Goal: Task Accomplishment & Management: Complete application form

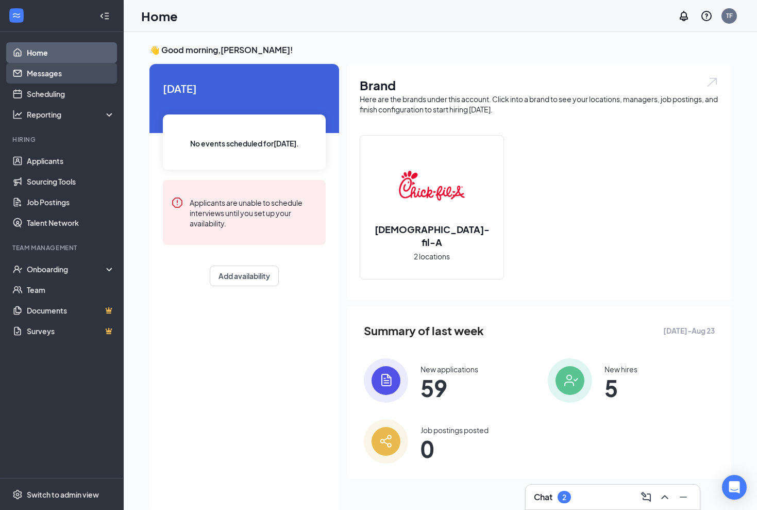
click at [55, 75] on link "Messages" at bounding box center [71, 73] width 88 height 21
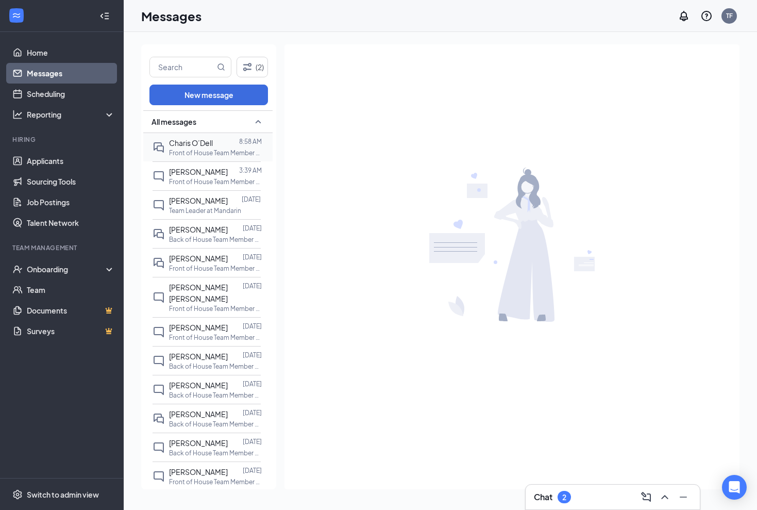
click at [194, 152] on p "Front of House Team Member at Mandarin" at bounding box center [215, 152] width 93 height 9
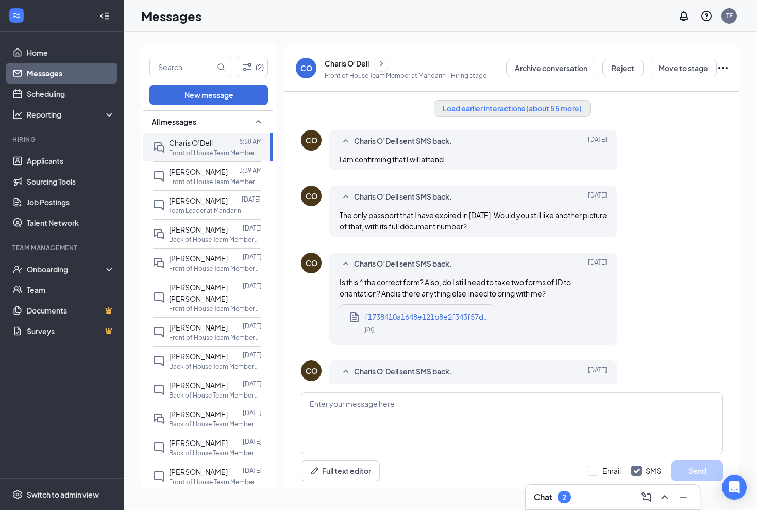
click at [488, 109] on button "Load earlier interactions (about 55 more)" at bounding box center [512, 108] width 157 height 16
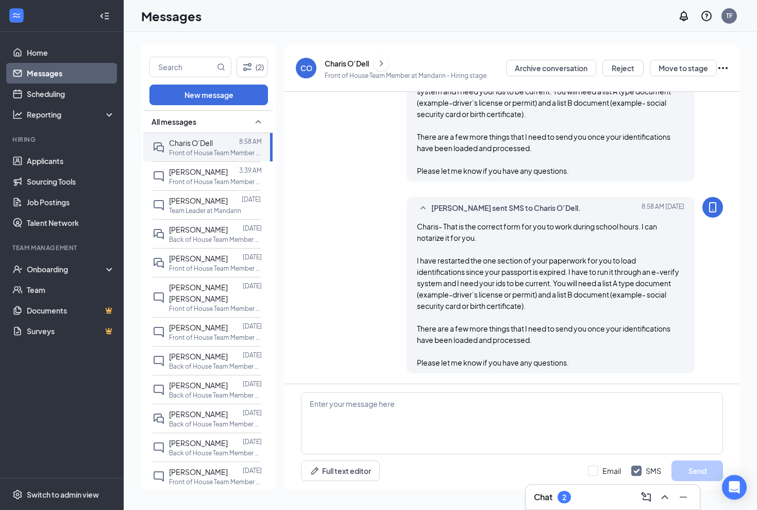
scroll to position [4319, 0]
click at [52, 264] on div "Onboarding" at bounding box center [62, 269] width 124 height 21
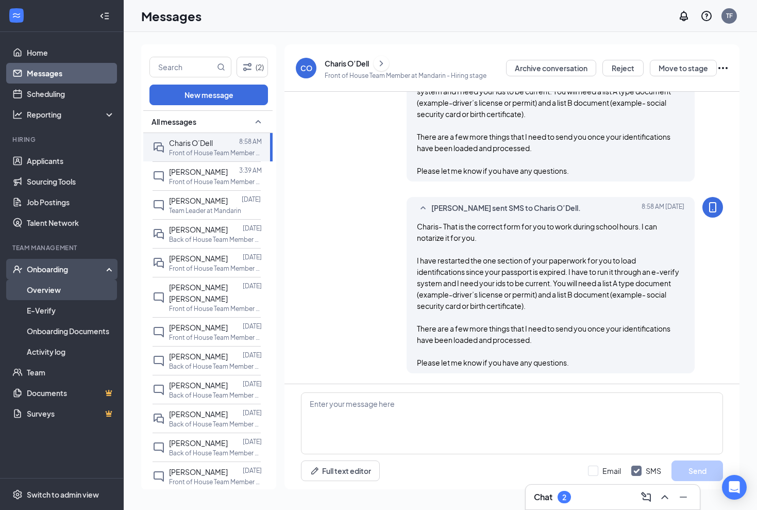
click at [46, 291] on link "Overview" at bounding box center [71, 289] width 88 height 21
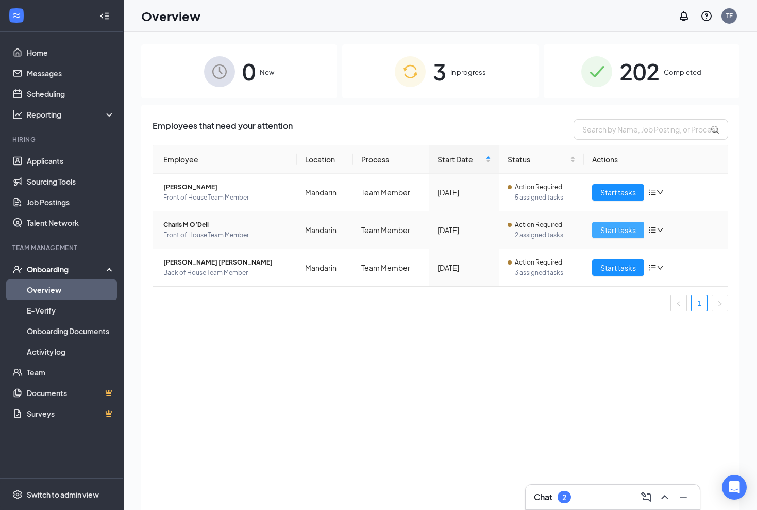
click at [629, 230] on span "Start tasks" at bounding box center [618, 229] width 36 height 11
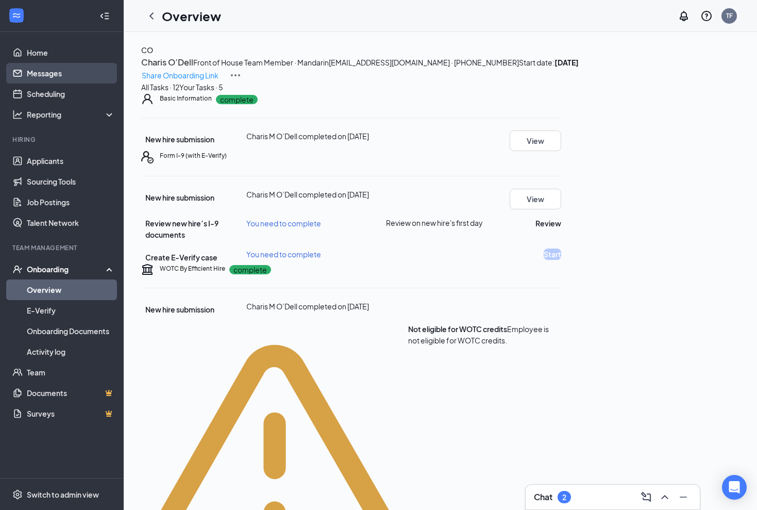
click at [58, 78] on link "Messages" at bounding box center [71, 73] width 88 height 21
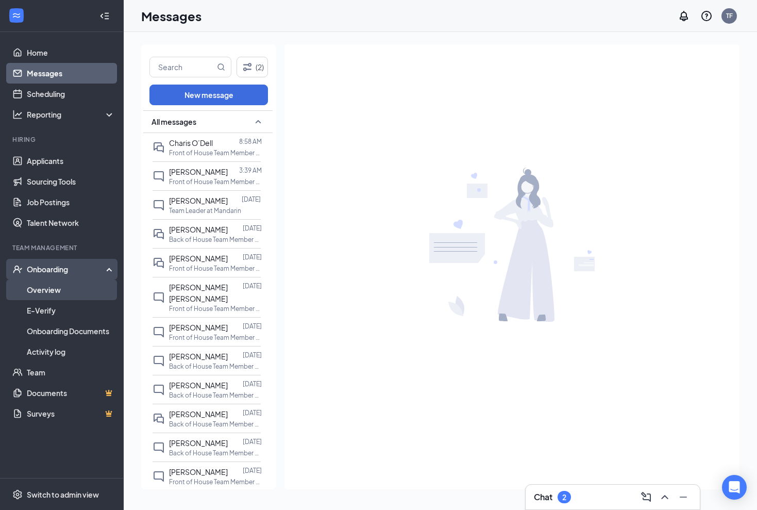
click at [48, 294] on link "Overview" at bounding box center [71, 289] width 88 height 21
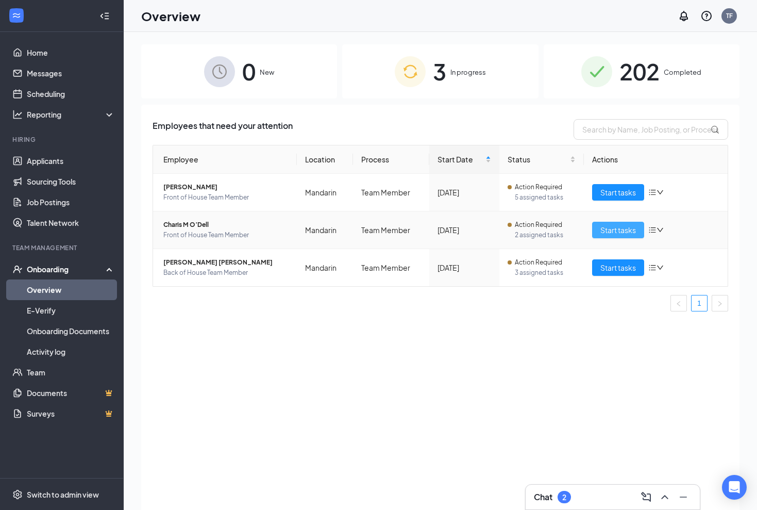
click at [616, 224] on span "Start tasks" at bounding box center [618, 229] width 36 height 11
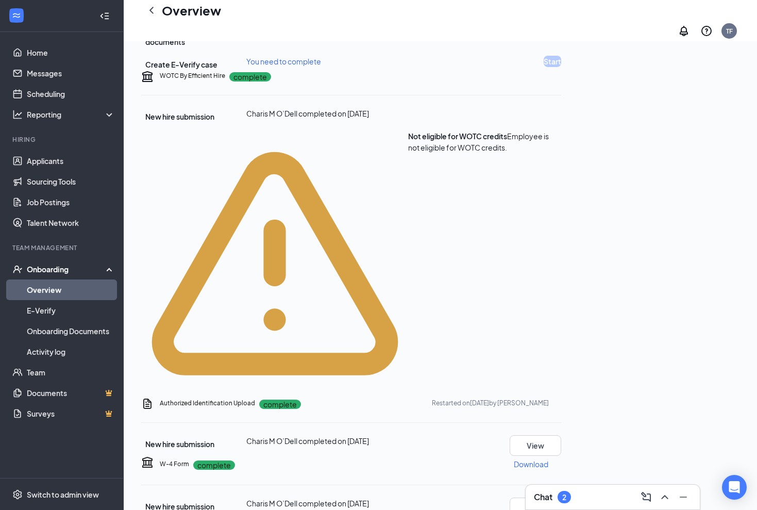
scroll to position [214, 0]
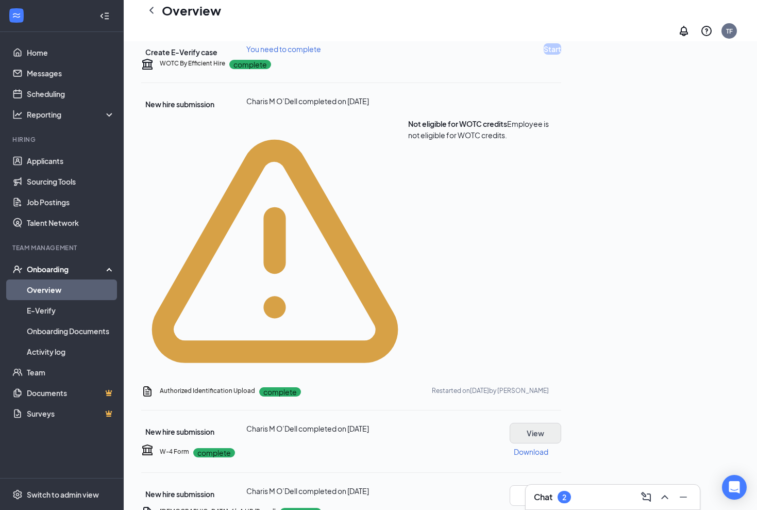
click at [561, 423] on button "View" at bounding box center [536, 433] width 52 height 21
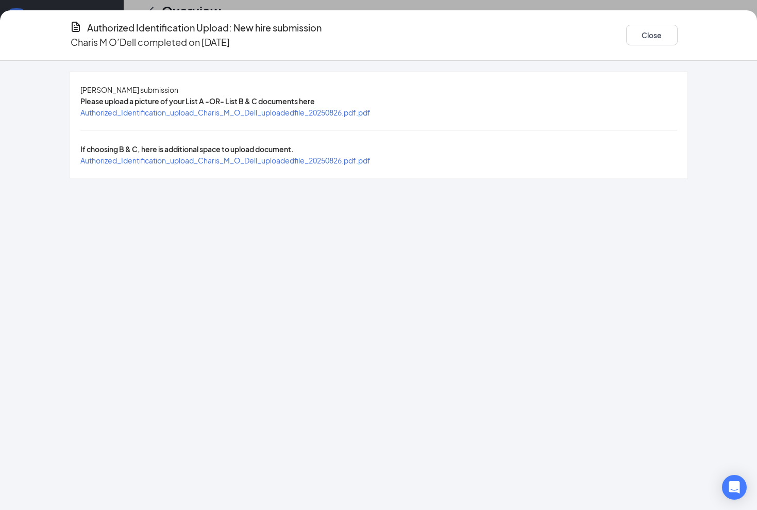
click at [371, 115] on span "Authorized_Identification_upload_Charis_M_O_Dell_uploadedfile_20250826.pdf.pdf" at bounding box center [225, 112] width 290 height 9
click at [261, 156] on span "Authorized_Identification_upload_Charis_M_O_Dell_uploadedfile_20250826.pdf.pdf" at bounding box center [225, 160] width 290 height 9
click at [641, 33] on button "Close" at bounding box center [652, 35] width 52 height 21
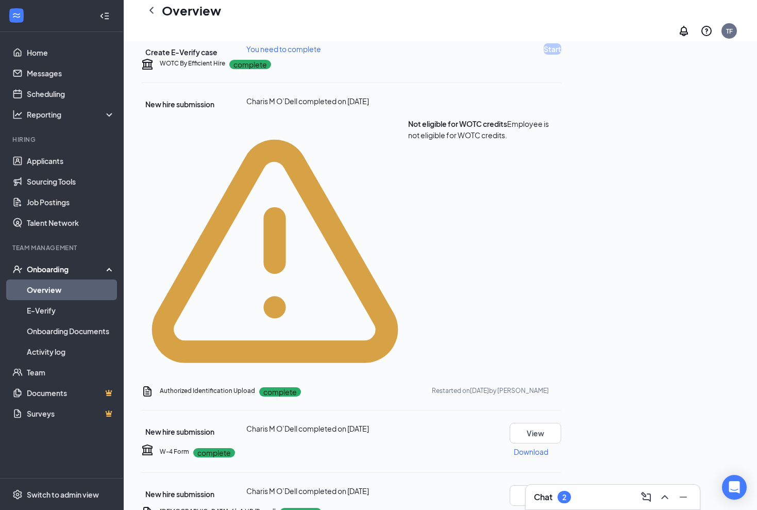
click at [561, 24] on button "Review" at bounding box center [548, 17] width 26 height 11
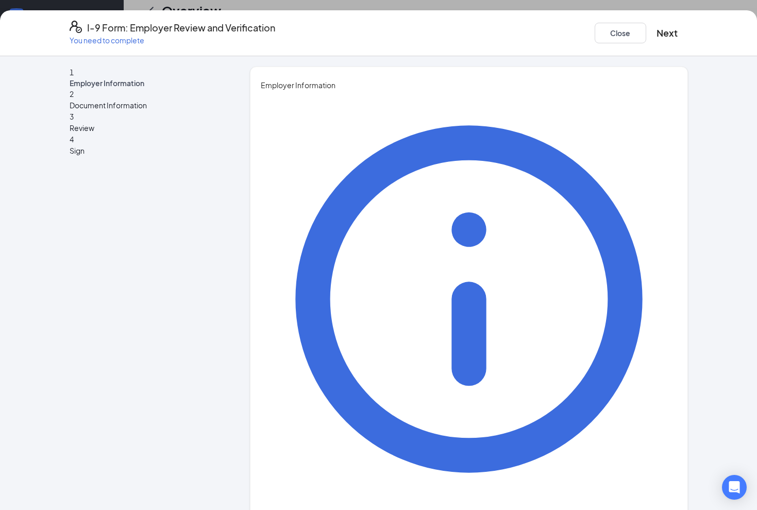
type input "Tiffany"
type input "Floyd"
type input "Manager"
paste input "03040@chick-fil-a.com"
type input "03040@chick-fil-a.com"
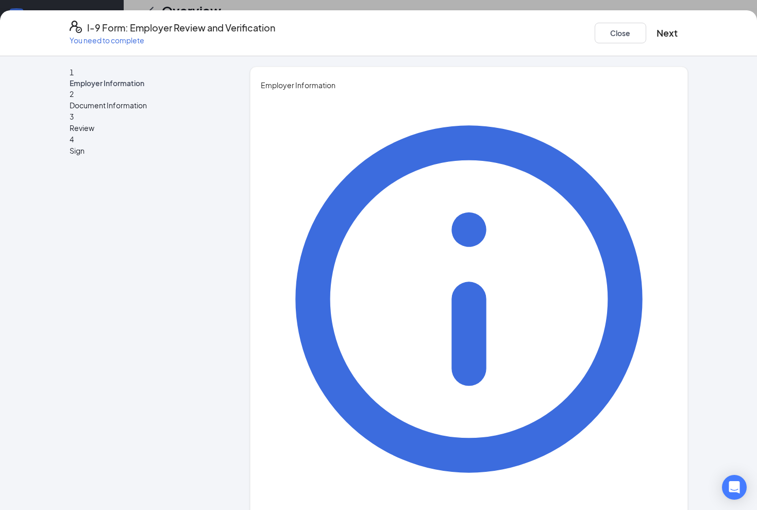
paste input "9042924668"
type input "9042924668"
click at [657, 30] on button "Next" at bounding box center [667, 33] width 21 height 14
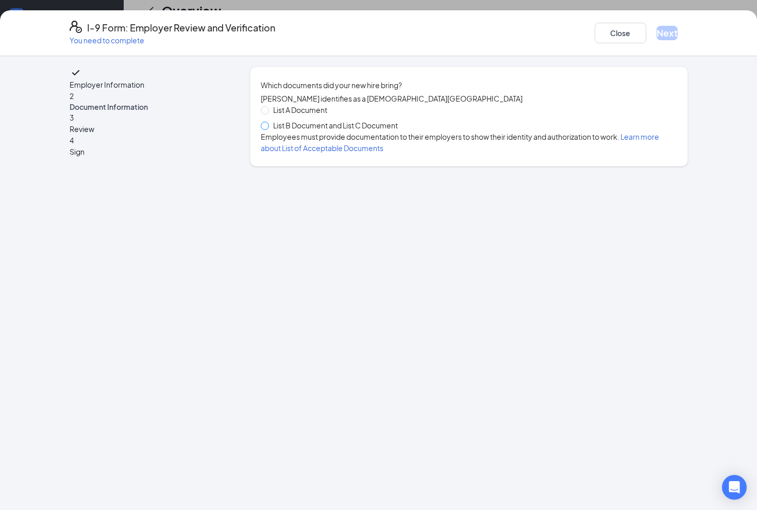
click at [266, 129] on input "List B Document and List C Document" at bounding box center [264, 125] width 7 height 7
radio input "true"
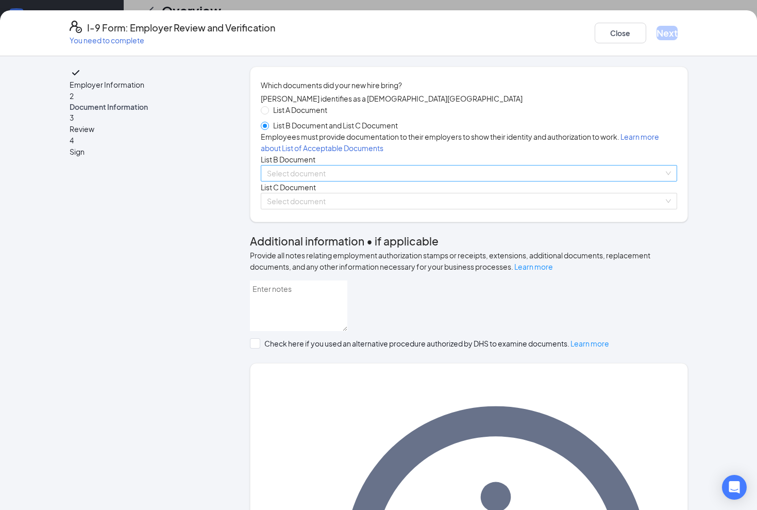
click at [385, 181] on input "search" at bounding box center [465, 172] width 397 height 15
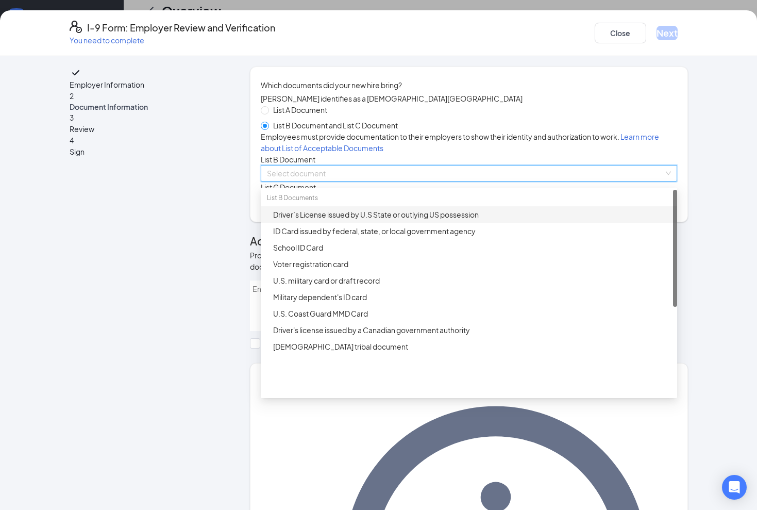
click at [316, 220] on div "Driver’s License issued by U.S State or outlying US possession" at bounding box center [472, 214] width 398 height 11
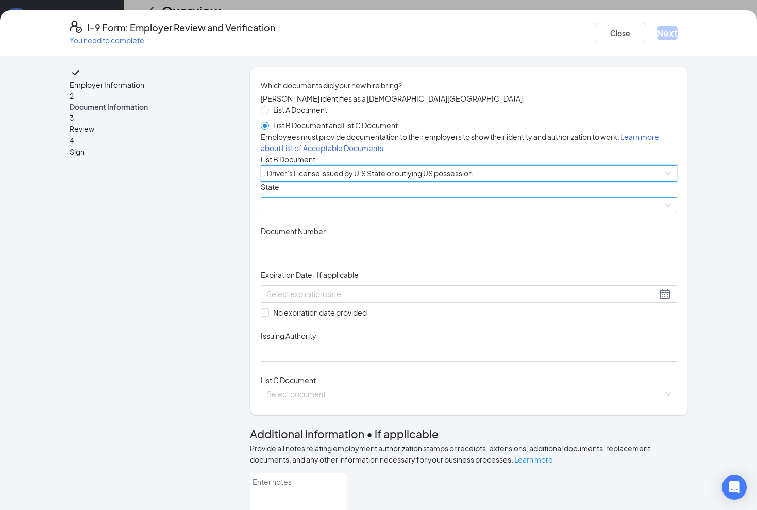
click at [316, 213] on span at bounding box center [469, 204] width 404 height 15
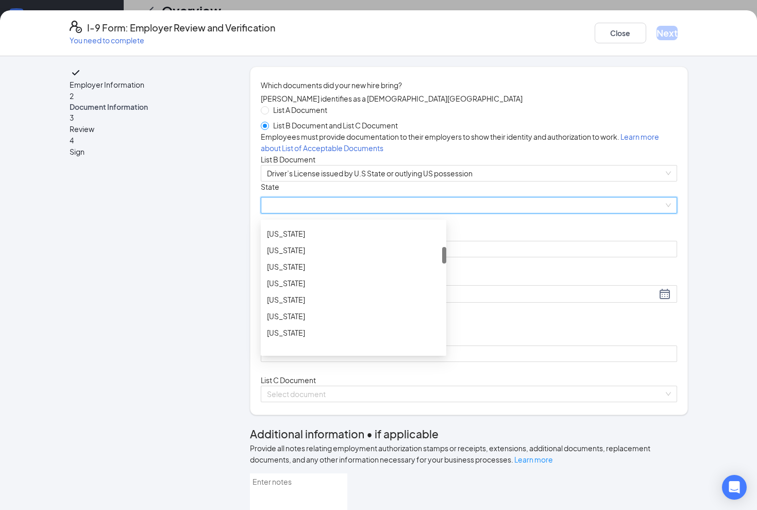
scroll to position [203, 0]
click at [276, 256] on div "Florida" at bounding box center [353, 249] width 173 height 11
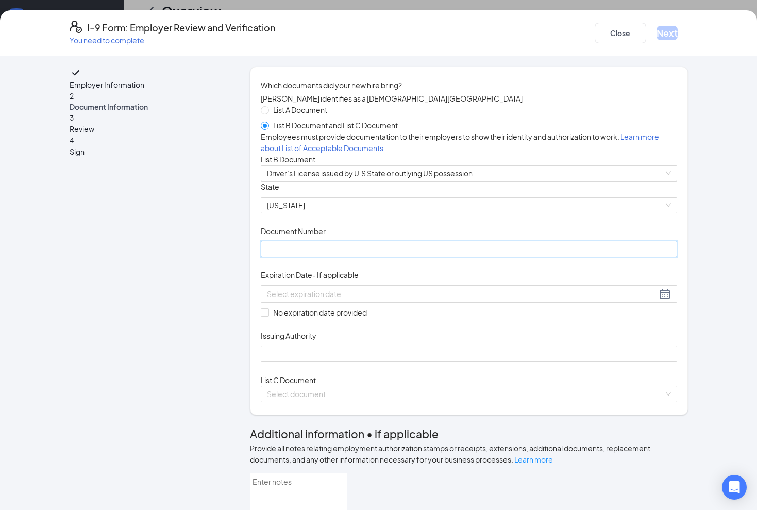
click at [306, 257] on input "Document Number" at bounding box center [469, 249] width 416 height 16
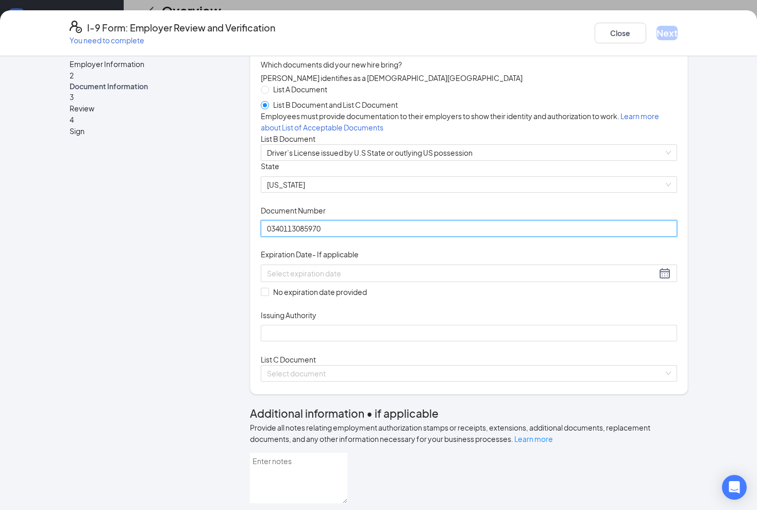
scroll to position [28, 0]
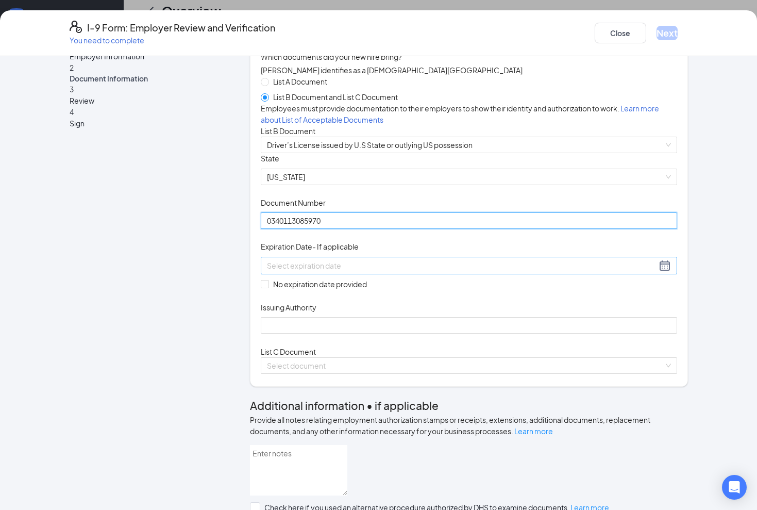
type input "0340113085970"
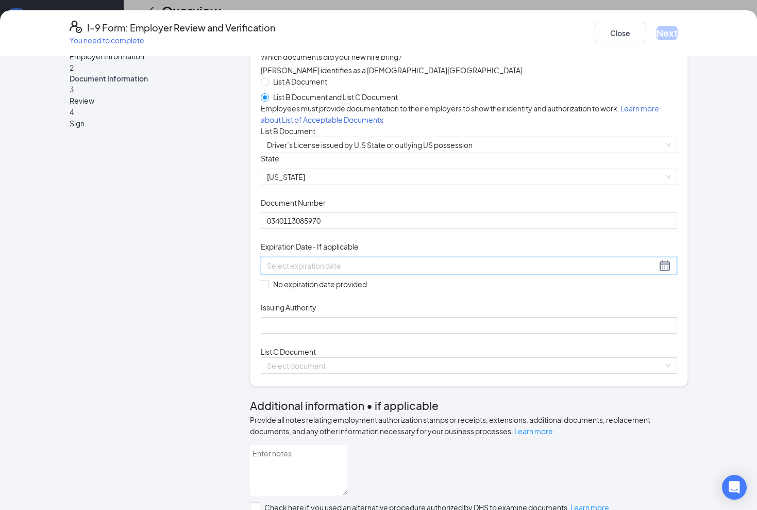
click at [275, 271] on input at bounding box center [462, 265] width 390 height 11
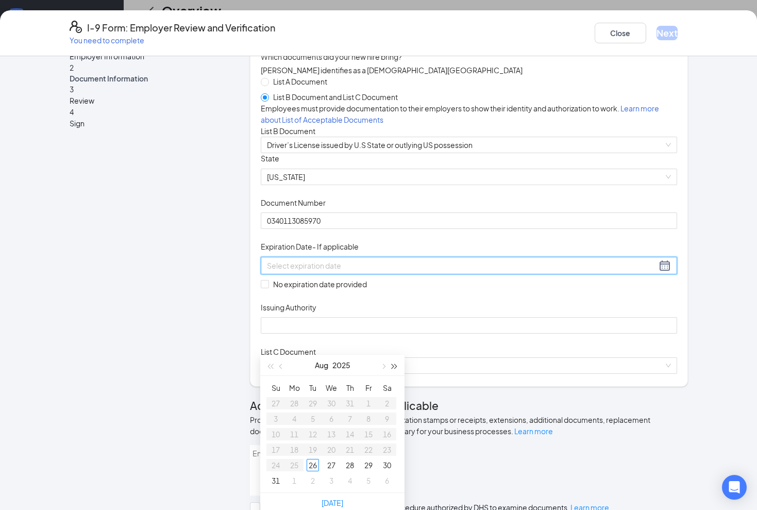
click at [394, 367] on span "button" at bounding box center [394, 366] width 5 height 5
click at [393, 367] on button "button" at bounding box center [394, 365] width 11 height 21
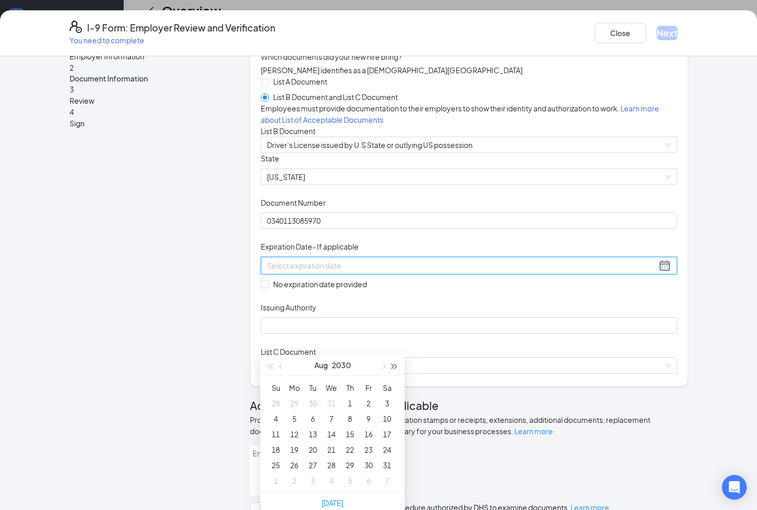
click at [393, 367] on button "button" at bounding box center [394, 365] width 11 height 21
click at [381, 367] on button "button" at bounding box center [382, 365] width 11 height 21
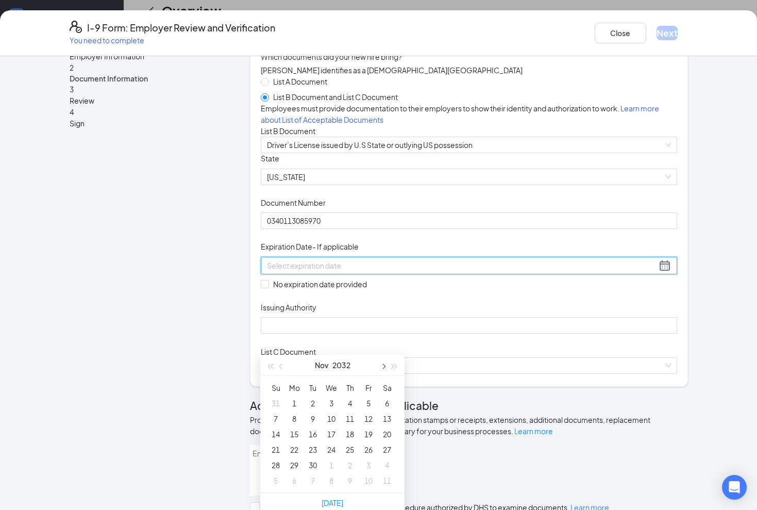
click at [381, 367] on button "button" at bounding box center [382, 365] width 11 height 21
click at [283, 368] on button "button" at bounding box center [281, 365] width 11 height 21
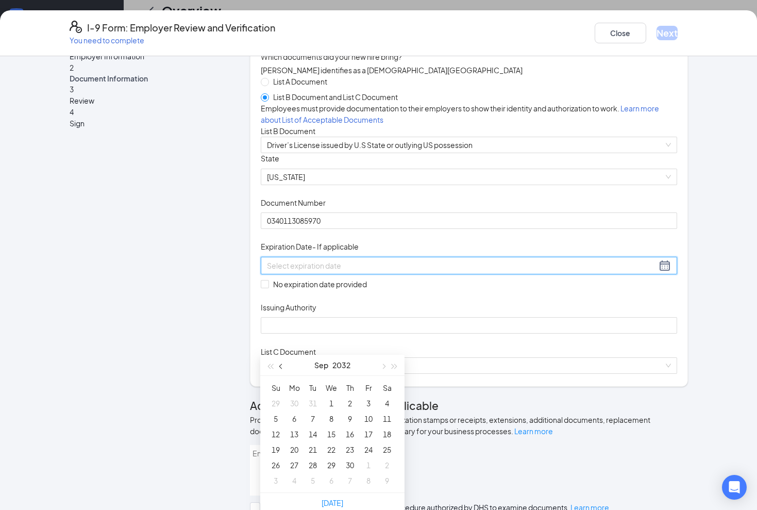
click at [283, 368] on button "button" at bounding box center [281, 365] width 11 height 21
click at [283, 369] on button "button" at bounding box center [281, 365] width 11 height 21
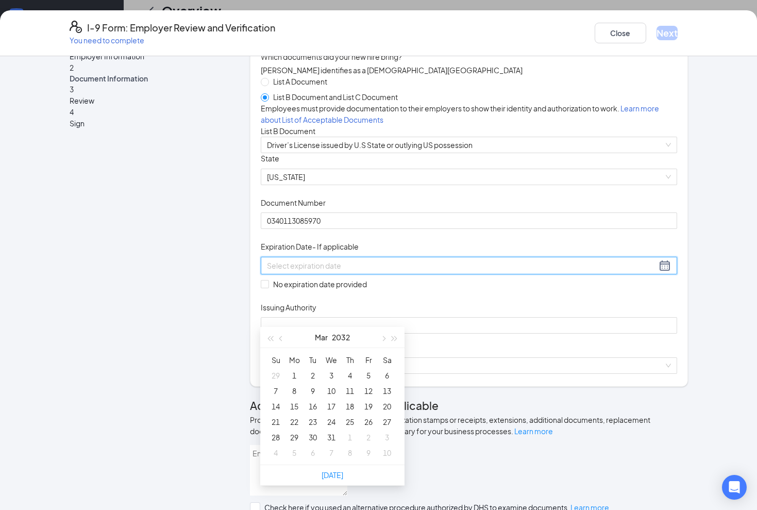
scroll to position [320, 0]
type input "03/12/2032"
type input "03/18/2032"
type input "03/17/2032"
click at [335, 399] on div "17" at bounding box center [331, 400] width 12 height 12
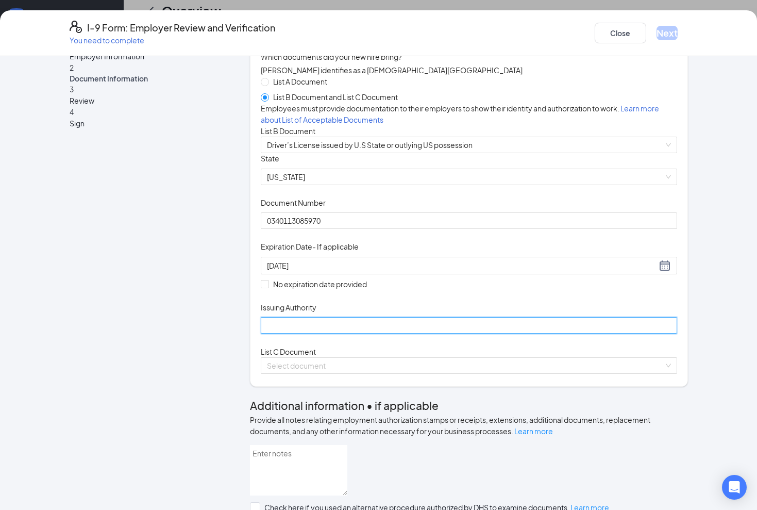
click at [360, 333] on input "Issuing Authority" at bounding box center [469, 325] width 416 height 16
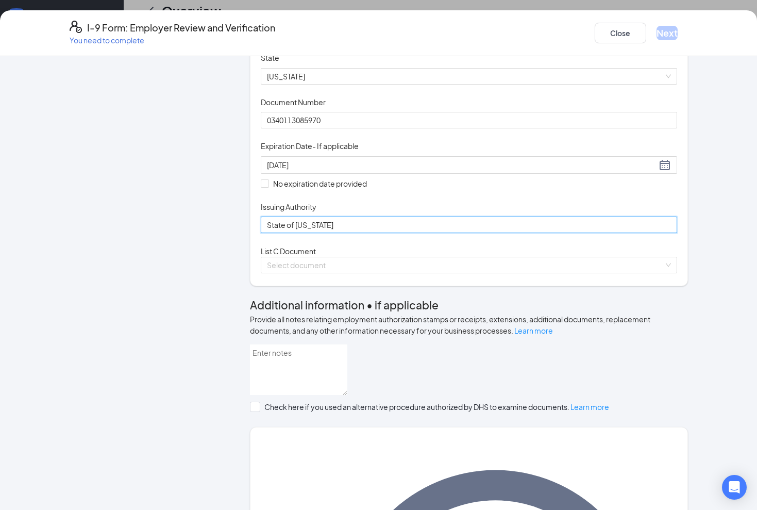
scroll to position [141, 0]
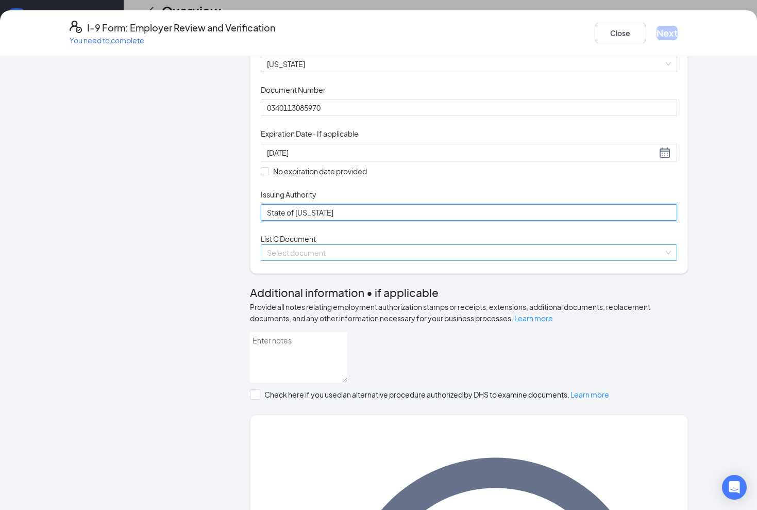
type input "State of Florida"
click at [349, 260] on input "search" at bounding box center [465, 252] width 397 height 15
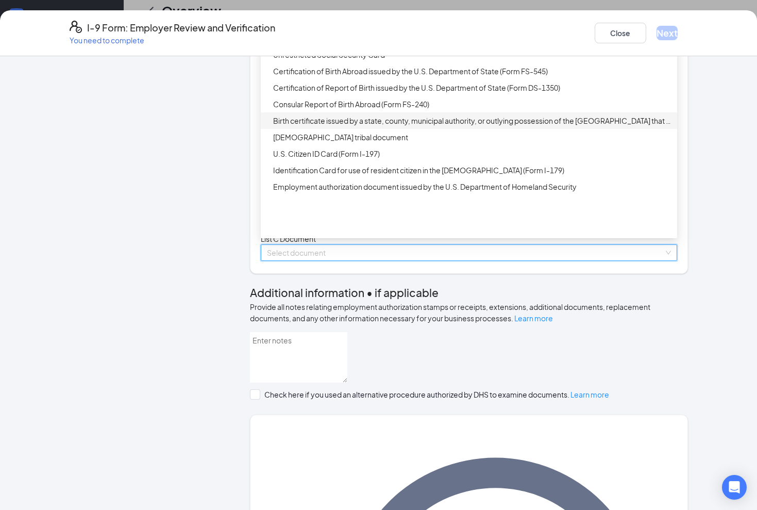
click at [331, 126] on div "Birth certificate issued by a state, county, municipal authority, or outlying p…" at bounding box center [472, 120] width 398 height 11
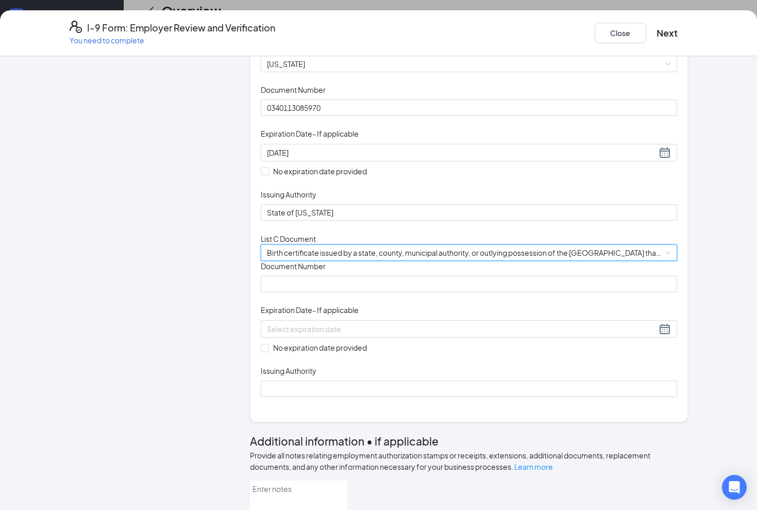
click at [324, 260] on span "Birth certificate issued by a state, county, municipal authority, or outlying p…" at bounding box center [469, 252] width 404 height 15
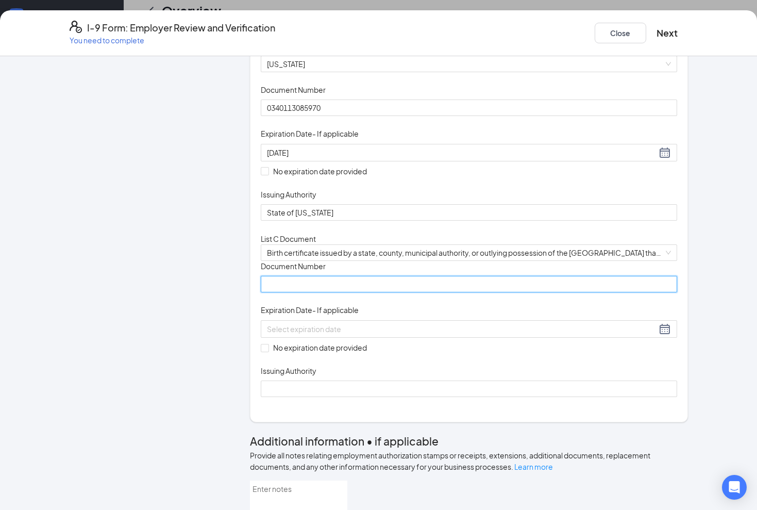
click at [307, 292] on input "Document Number" at bounding box center [469, 284] width 416 height 16
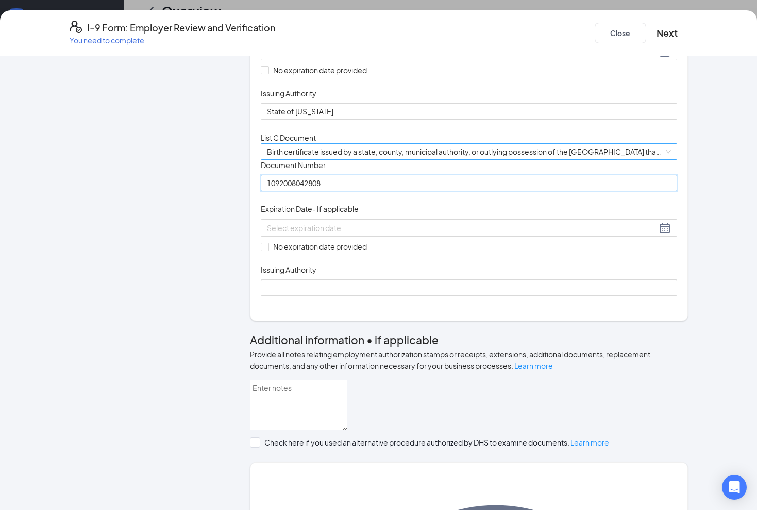
scroll to position [248, 0]
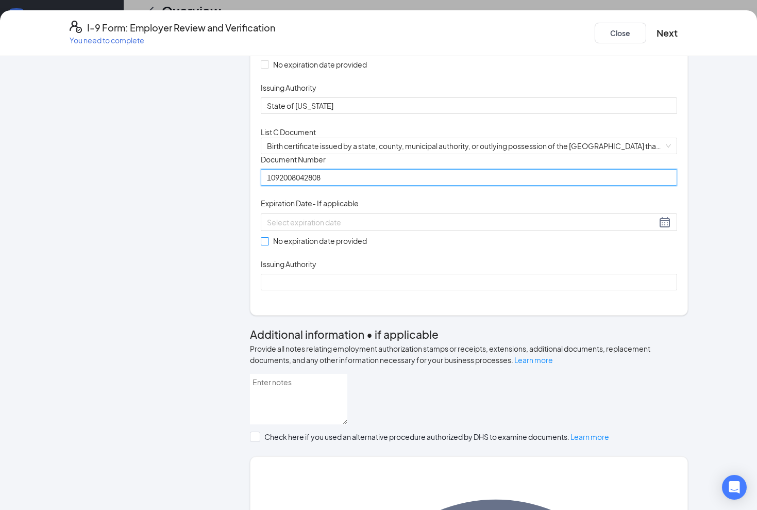
type input "1092008042808"
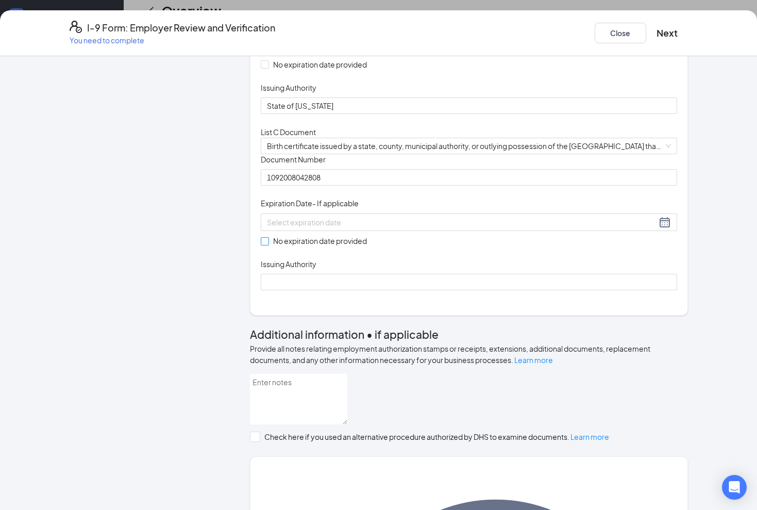
click at [267, 245] on span at bounding box center [265, 241] width 8 height 8
click at [267, 244] on input "No expiration date provided" at bounding box center [264, 240] width 7 height 7
checkbox input "true"
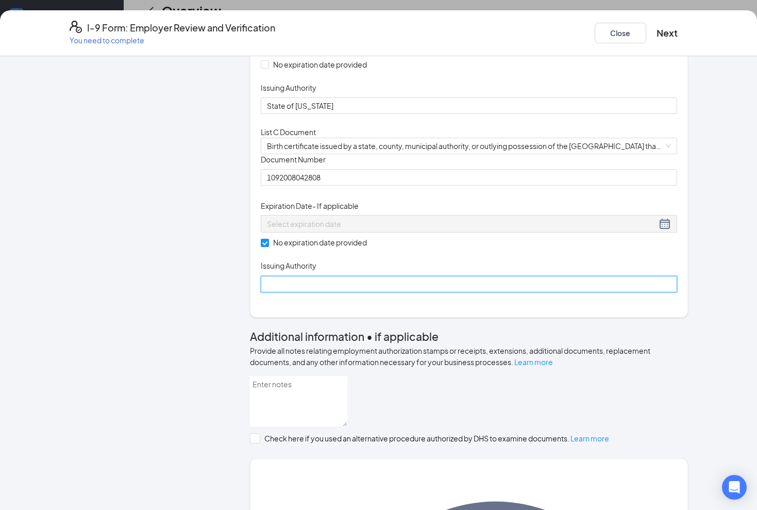
click at [285, 292] on input "Issuing Authority" at bounding box center [469, 284] width 416 height 16
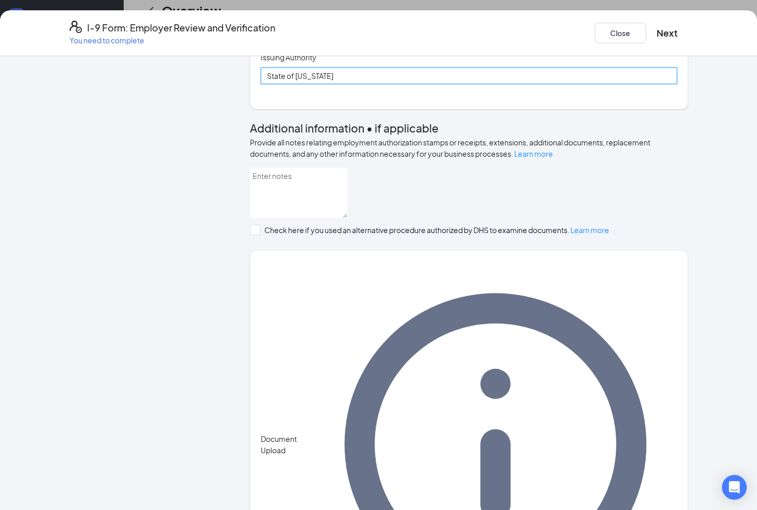
scroll to position [455, 0]
type input "State of Florida"
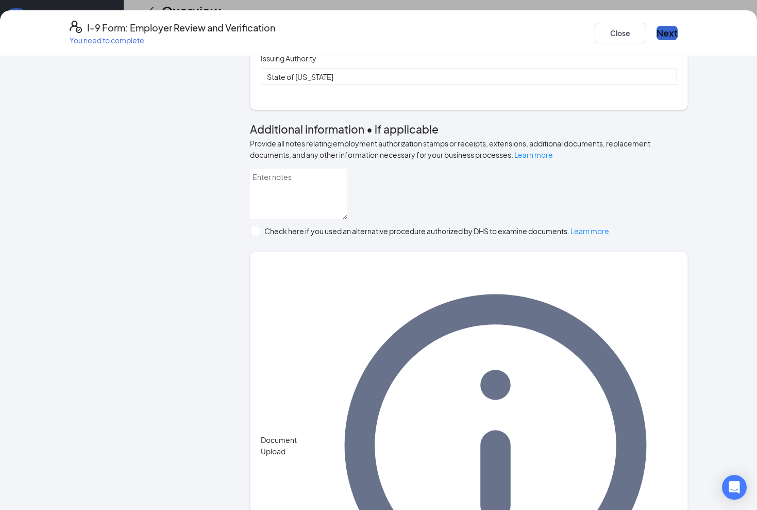
click at [657, 27] on button "Next" at bounding box center [667, 33] width 21 height 14
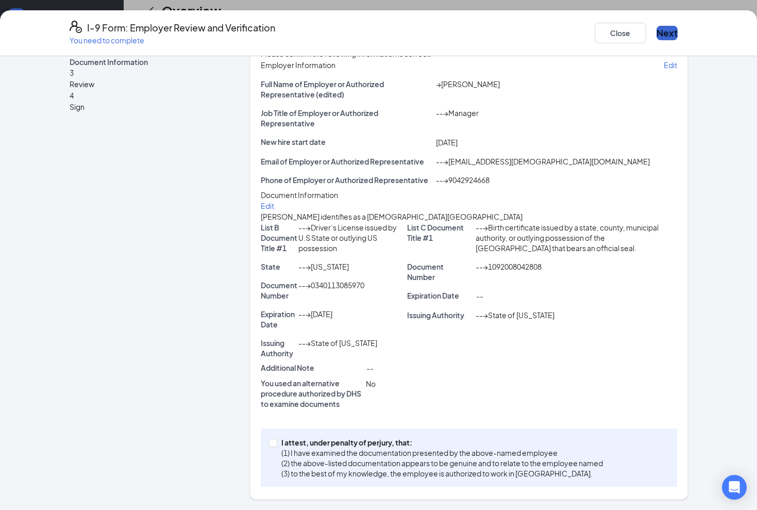
scroll to position [132, 0]
click at [273, 439] on input "I attest, under penalty of perjury, that: (1) I have examined the documentation…" at bounding box center [272, 442] width 7 height 7
checkbox input "true"
click at [657, 26] on button "Next" at bounding box center [667, 33] width 21 height 14
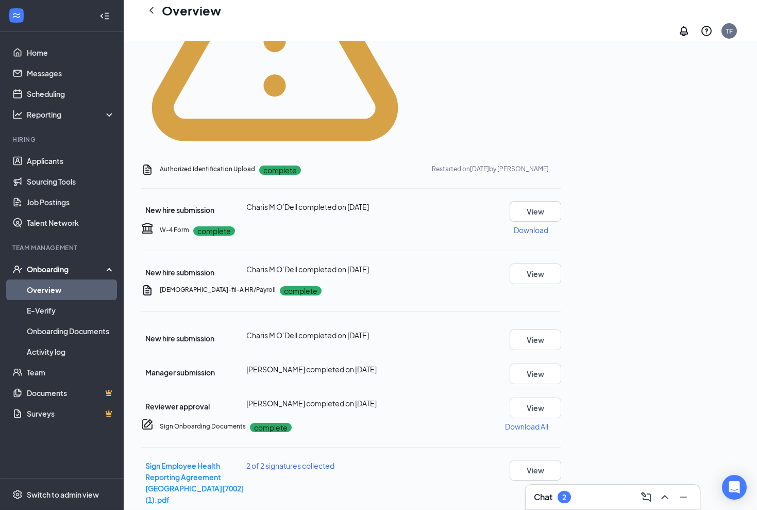
scroll to position [182, 0]
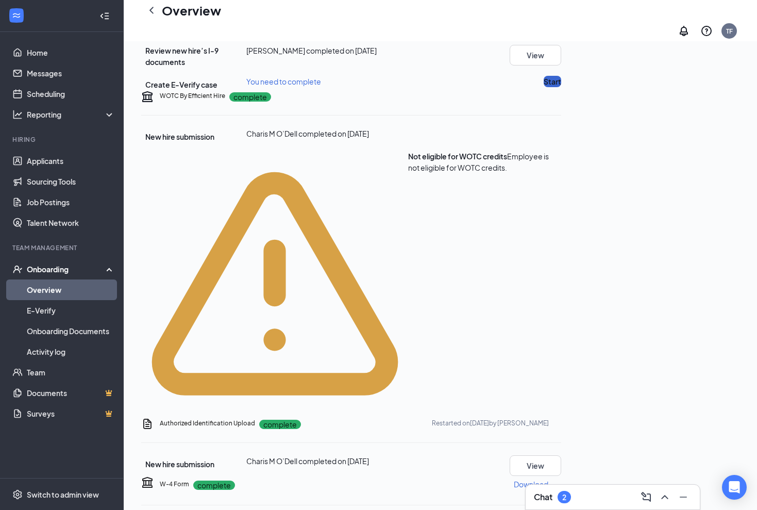
click at [561, 87] on button "Start" at bounding box center [553, 81] width 18 height 11
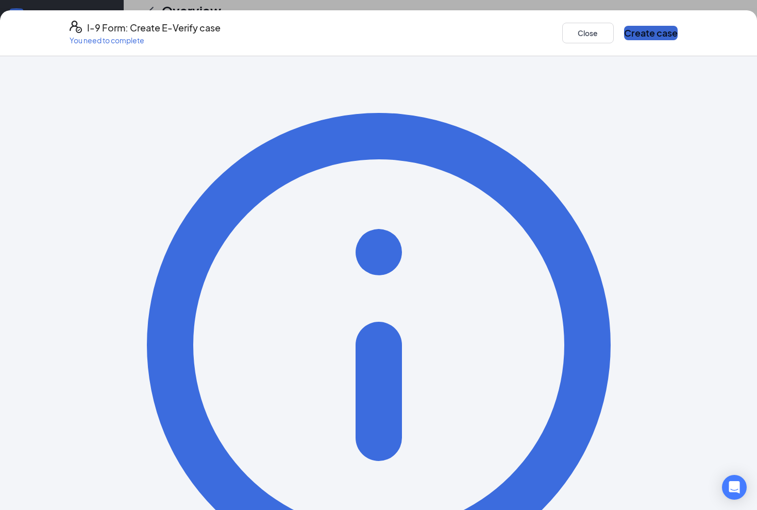
click at [632, 26] on button "Create case" at bounding box center [651, 33] width 54 height 14
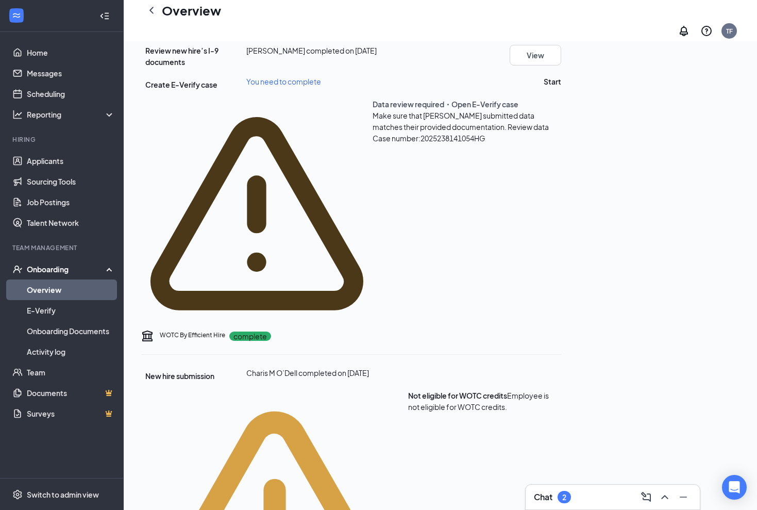
click at [508, 131] on span "Review data" at bounding box center [528, 126] width 41 height 9
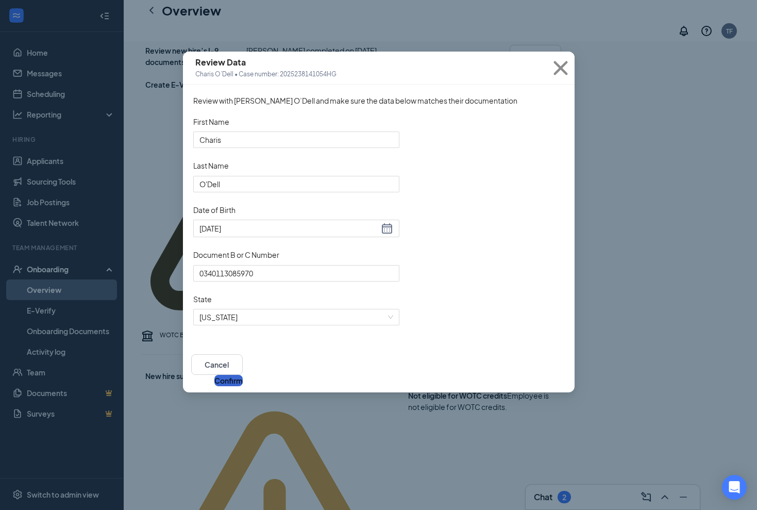
click at [243, 386] on button "Confirm" at bounding box center [228, 380] width 28 height 11
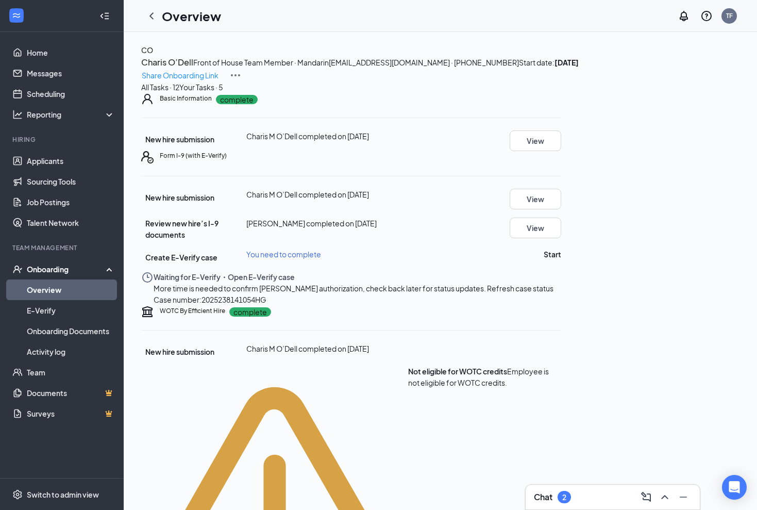
scroll to position [0, 0]
click at [553, 293] on span "Refresh case status" at bounding box center [520, 287] width 66 height 9
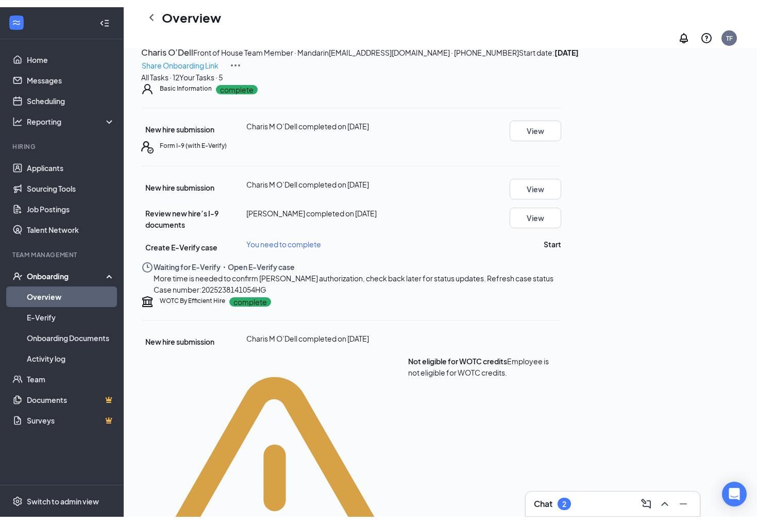
scroll to position [27, 0]
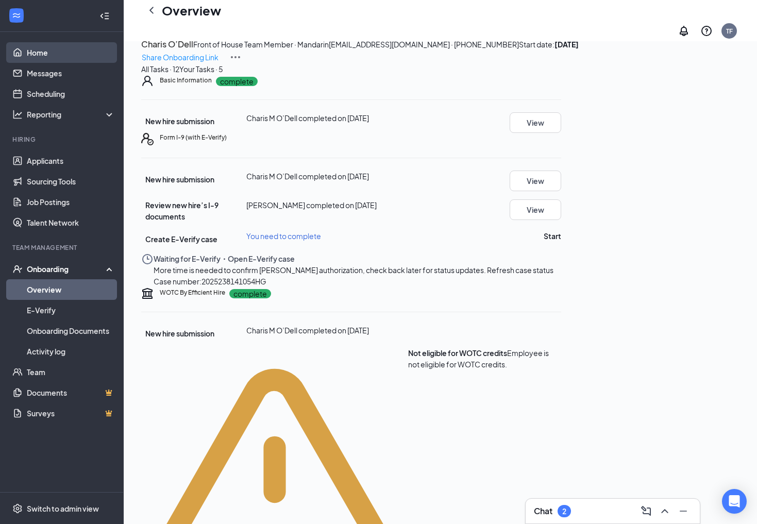
click at [45, 55] on link "Home" at bounding box center [71, 52] width 88 height 21
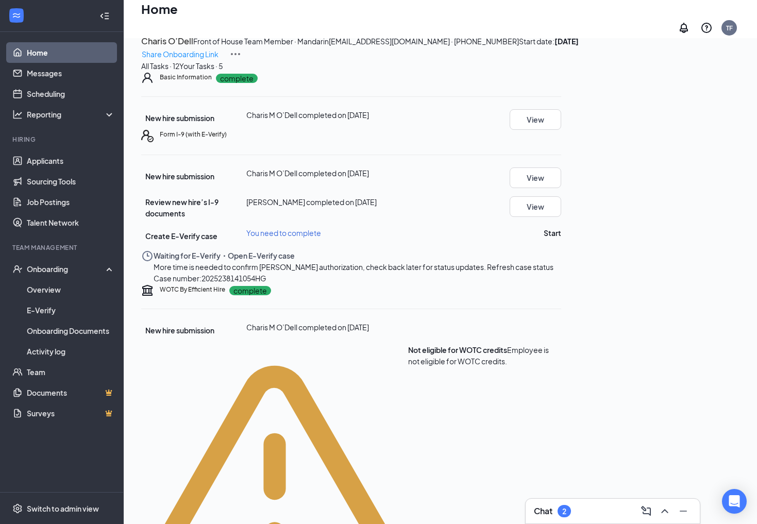
scroll to position [22, 0]
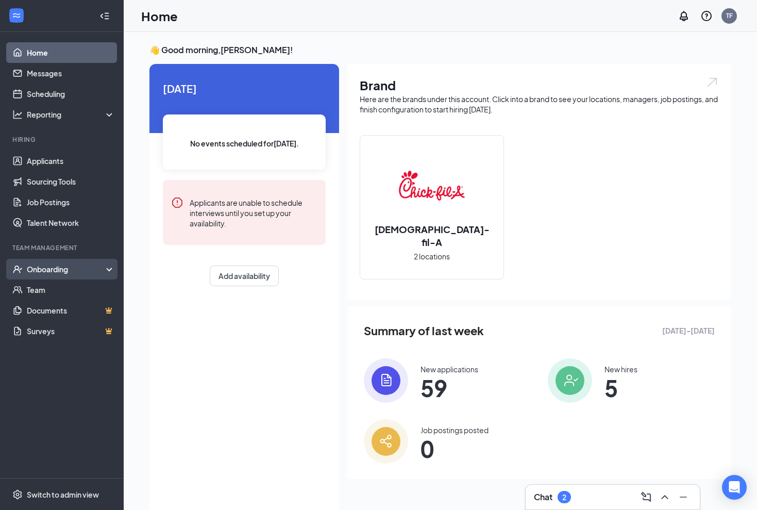
click at [45, 269] on div "Onboarding" at bounding box center [66, 269] width 79 height 10
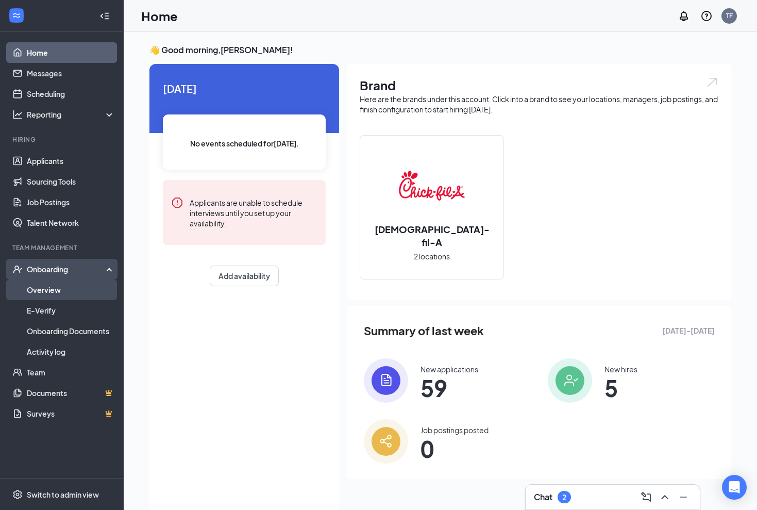
click at [45, 291] on link "Overview" at bounding box center [71, 289] width 88 height 21
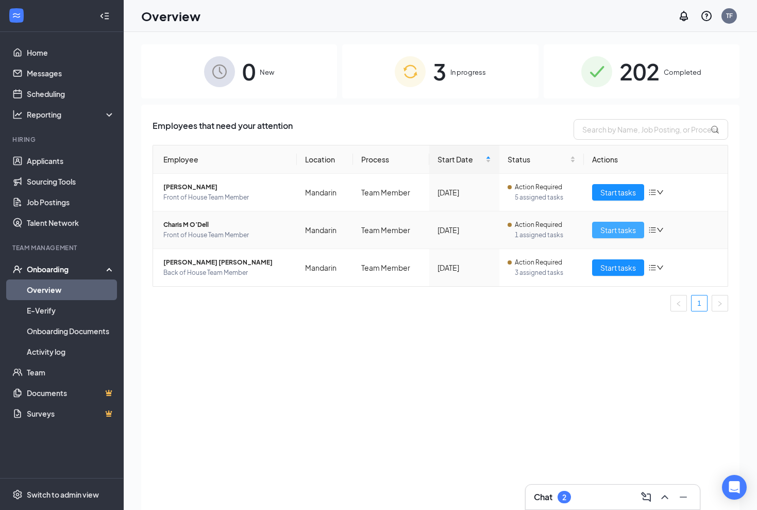
click at [608, 226] on span "Start tasks" at bounding box center [618, 229] width 36 height 11
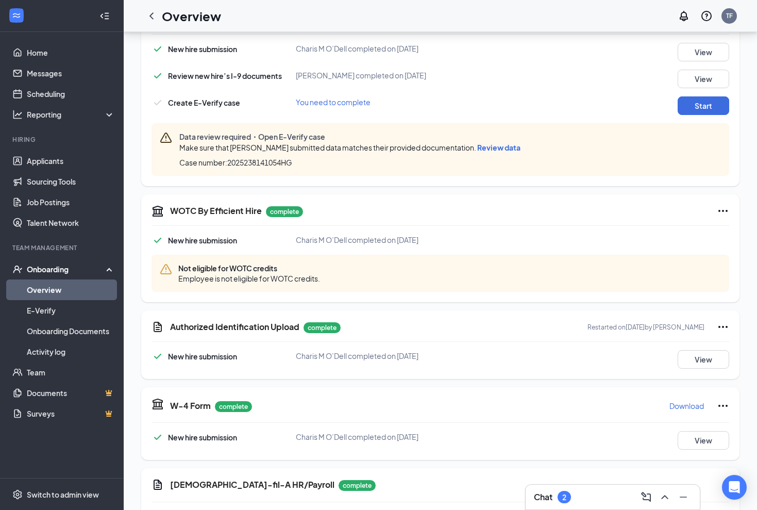
scroll to position [289, 0]
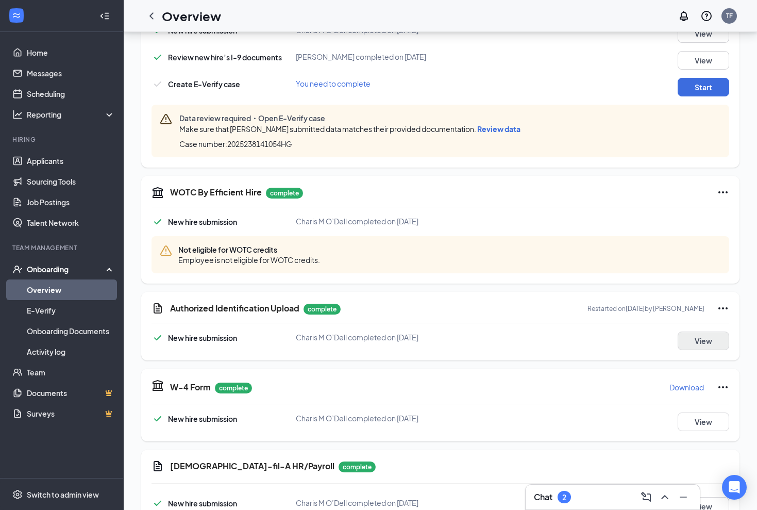
click at [710, 340] on button "View" at bounding box center [704, 340] width 52 height 19
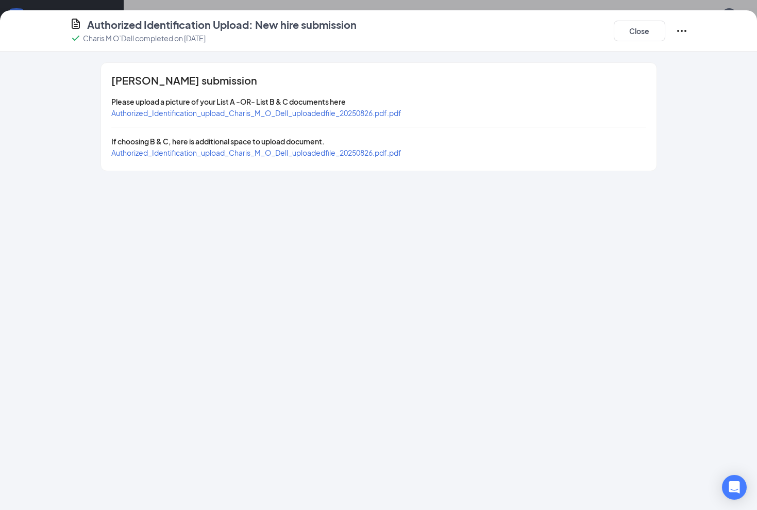
click at [375, 115] on span "Authorized_Identification_upload_Charis_M_O_Dell_uploadedfile_20250826.pdf.pdf" at bounding box center [256, 112] width 290 height 9
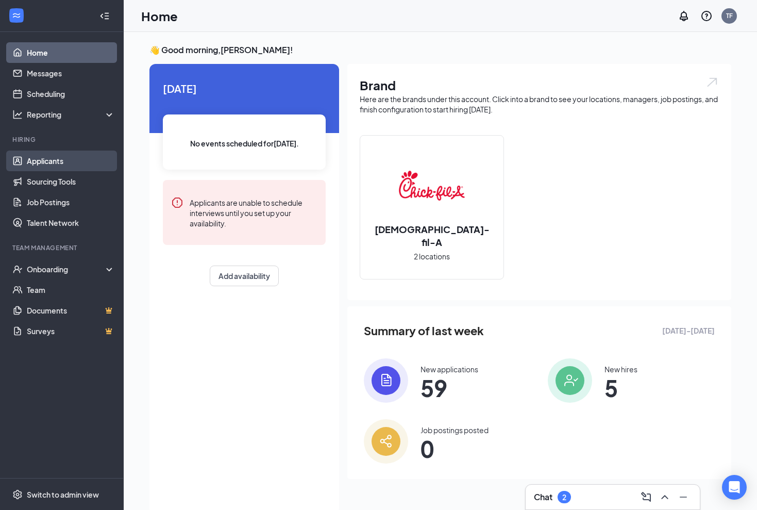
click at [47, 161] on link "Applicants" at bounding box center [71, 160] width 88 height 21
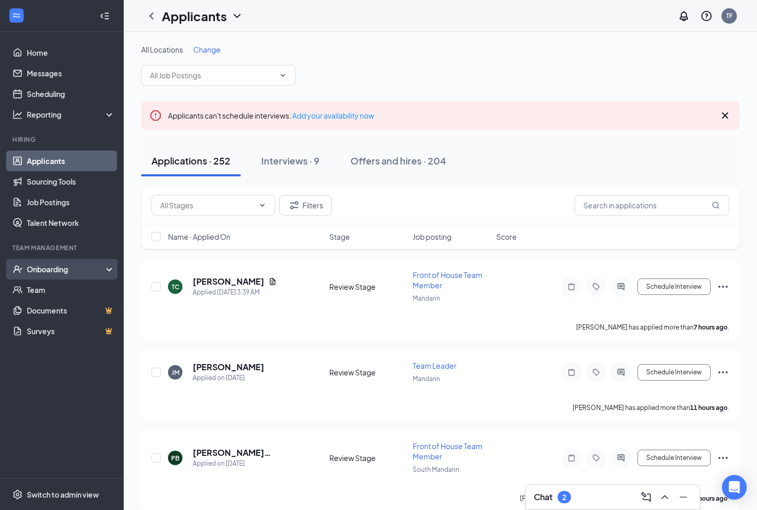
click at [51, 274] on div "Onboarding" at bounding box center [66, 269] width 79 height 10
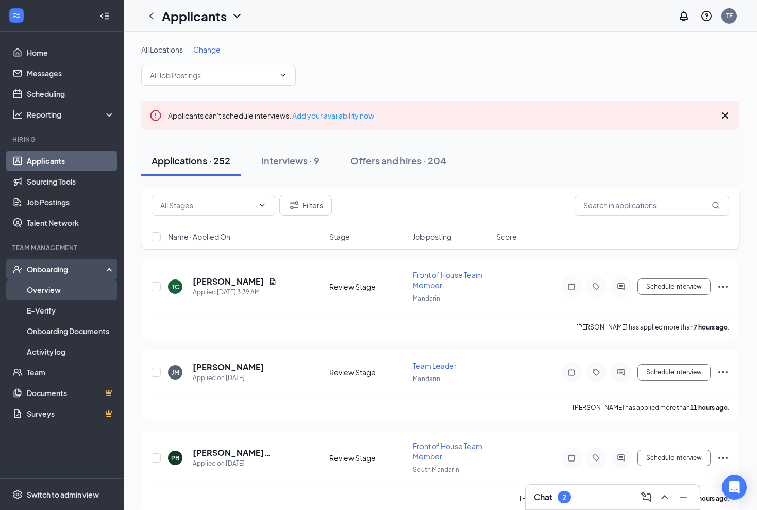
click at [48, 289] on link "Overview" at bounding box center [71, 289] width 88 height 21
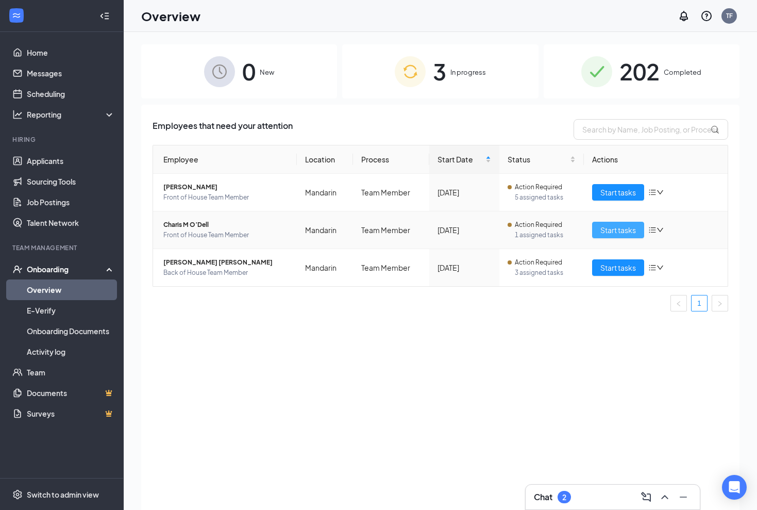
click at [597, 231] on button "Start tasks" at bounding box center [618, 230] width 52 height 16
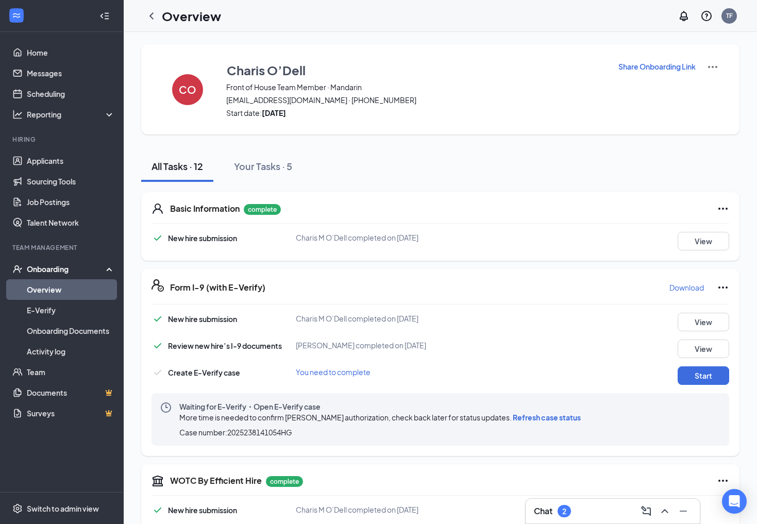
click at [552, 418] on span "Refresh case status" at bounding box center [547, 417] width 68 height 9
click at [48, 160] on link "Applicants" at bounding box center [71, 160] width 88 height 21
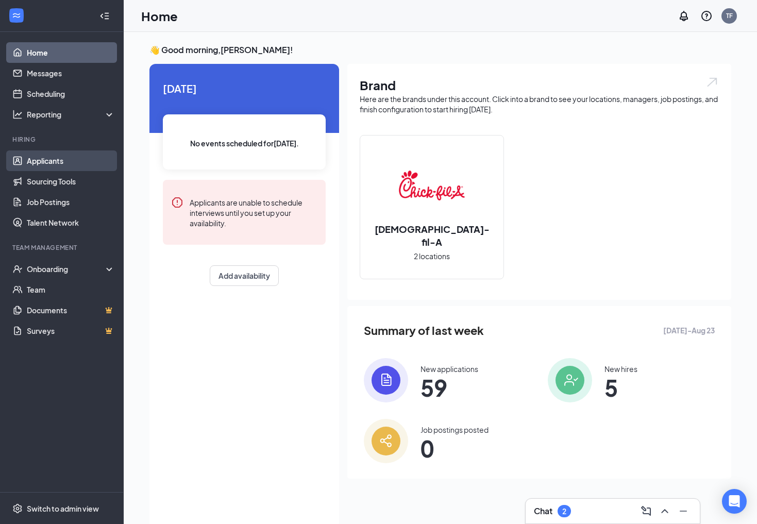
click at [66, 159] on link "Applicants" at bounding box center [71, 160] width 88 height 21
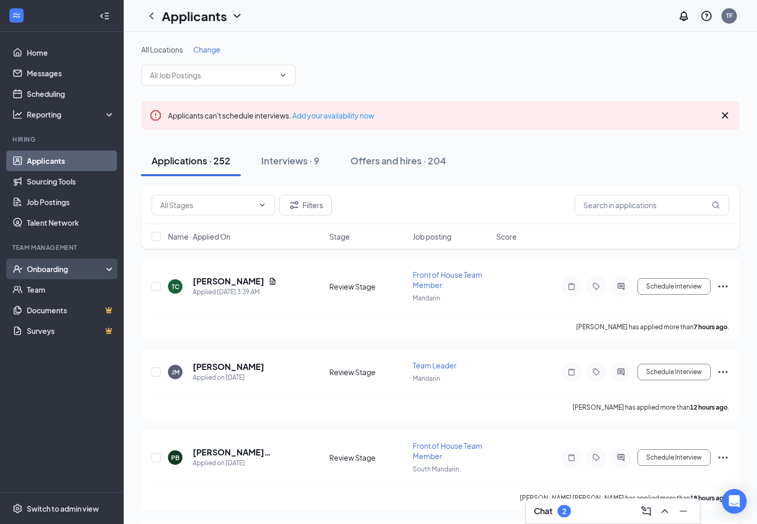
click at [51, 274] on div "Onboarding" at bounding box center [66, 269] width 79 height 10
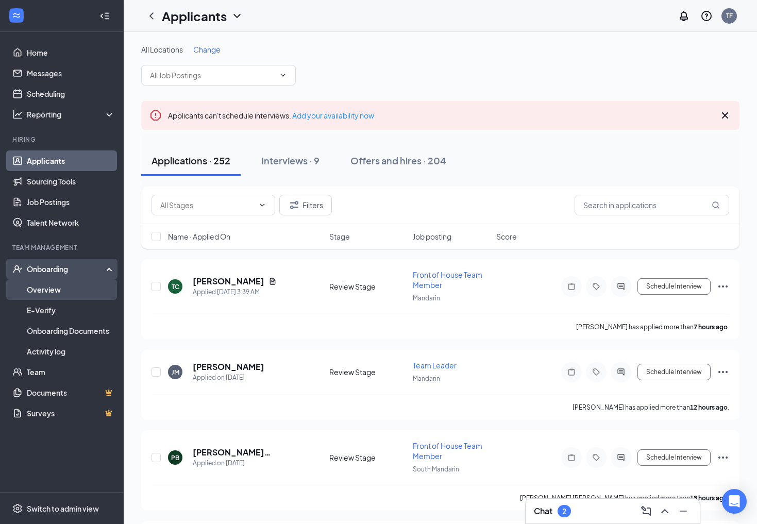
click at [49, 293] on link "Overview" at bounding box center [71, 289] width 88 height 21
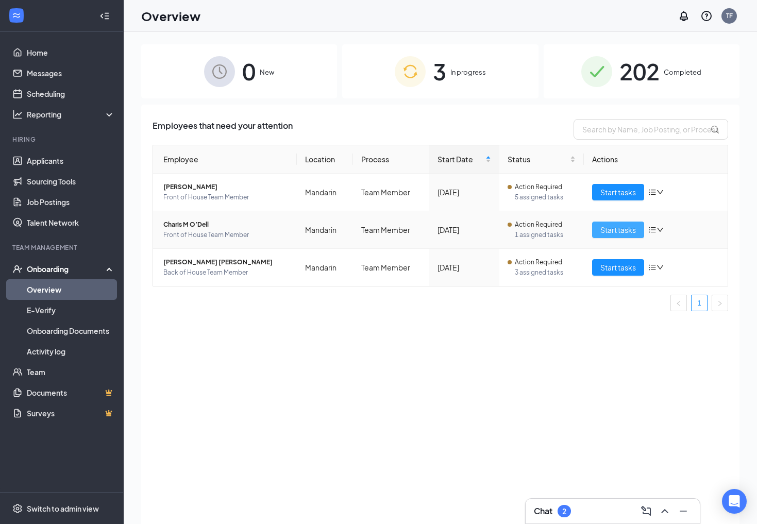
click at [618, 230] on span "Start tasks" at bounding box center [618, 229] width 36 height 11
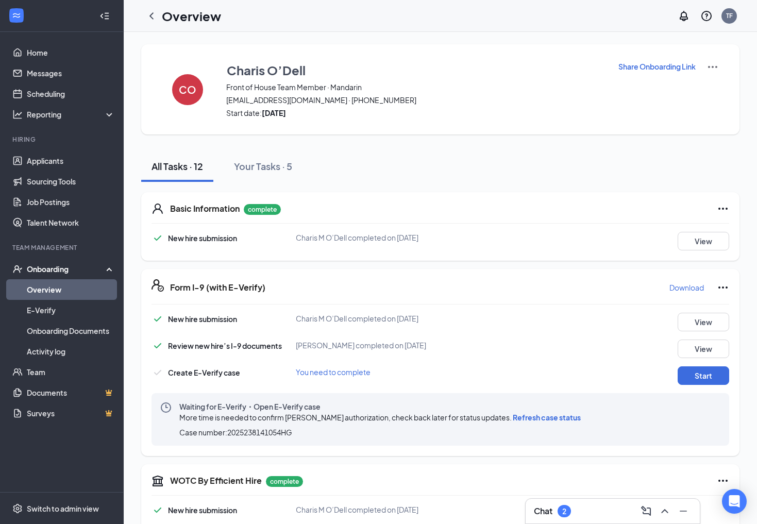
click at [533, 417] on span "Refresh case status" at bounding box center [547, 417] width 68 height 9
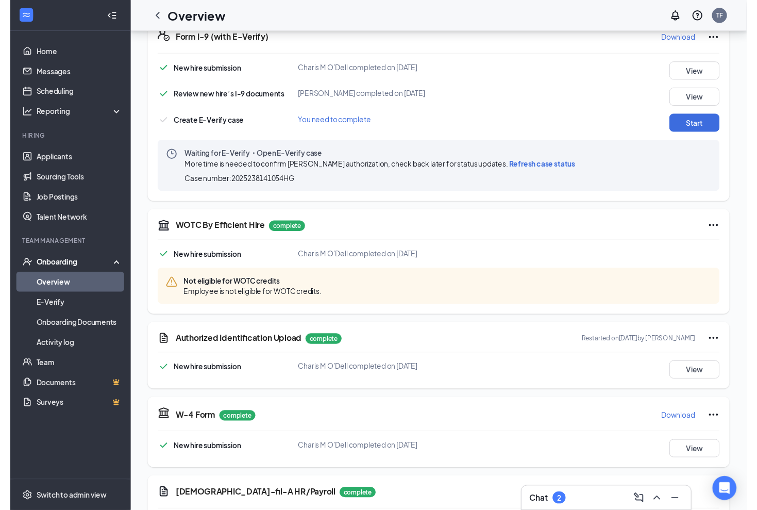
scroll to position [250, 0]
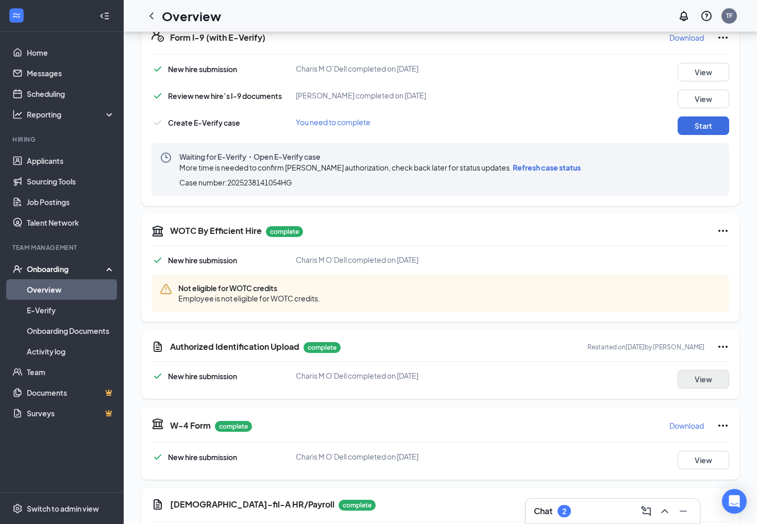
click at [704, 379] on button "View" at bounding box center [704, 379] width 52 height 19
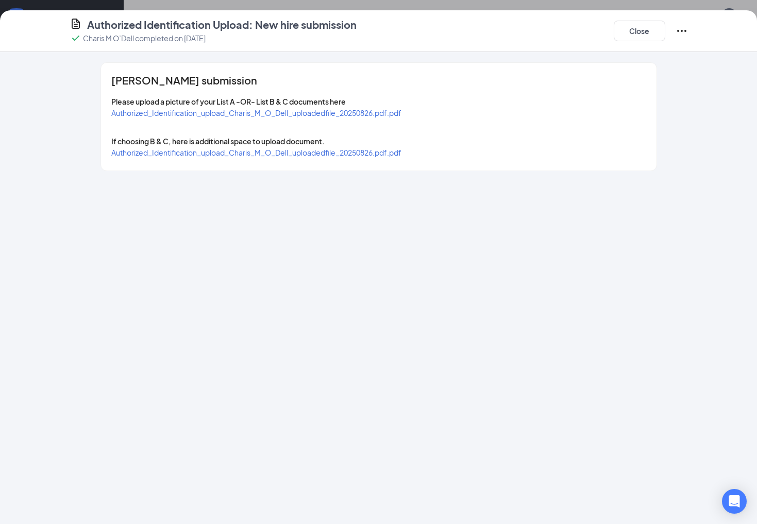
click at [399, 114] on span "Authorized_Identification_upload_Charis_M_O_Dell_uploadedfile_20250826.pdf.pdf" at bounding box center [256, 112] width 290 height 9
click at [239, 153] on span "Authorized_Identification_upload_Charis_M_O_Dell_uploadedfile_20250826.pdf.pdf" at bounding box center [256, 152] width 290 height 9
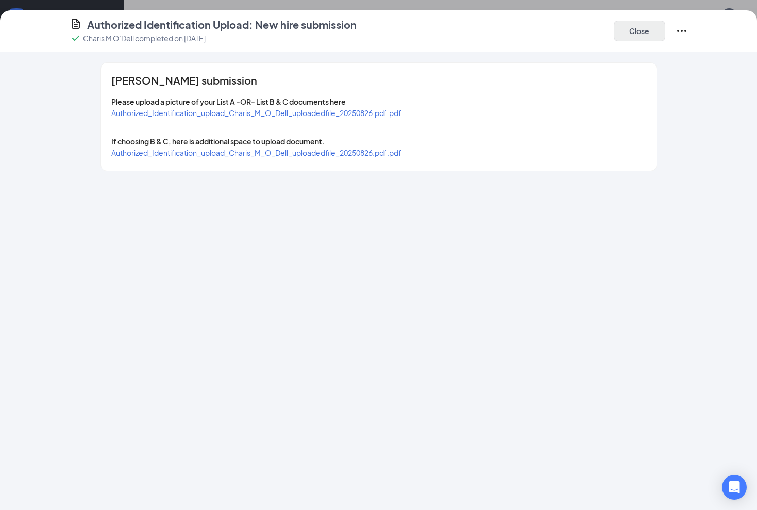
click at [632, 26] on button "Close" at bounding box center [640, 31] width 52 height 21
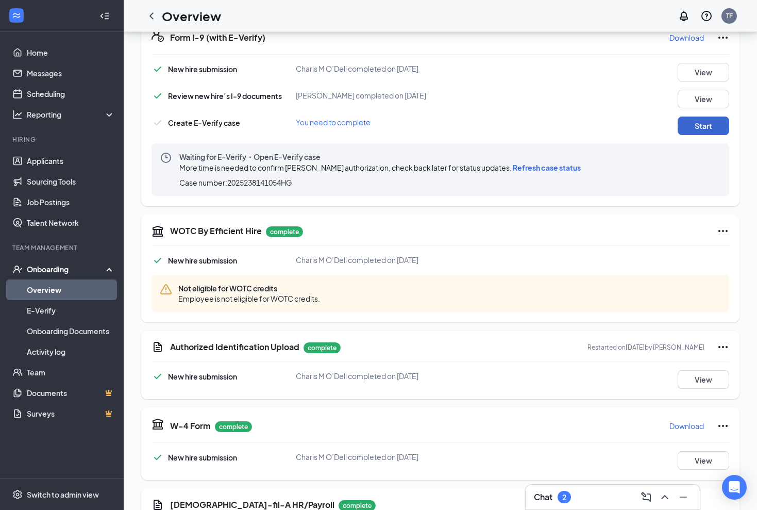
click at [709, 128] on button "Start" at bounding box center [704, 125] width 52 height 19
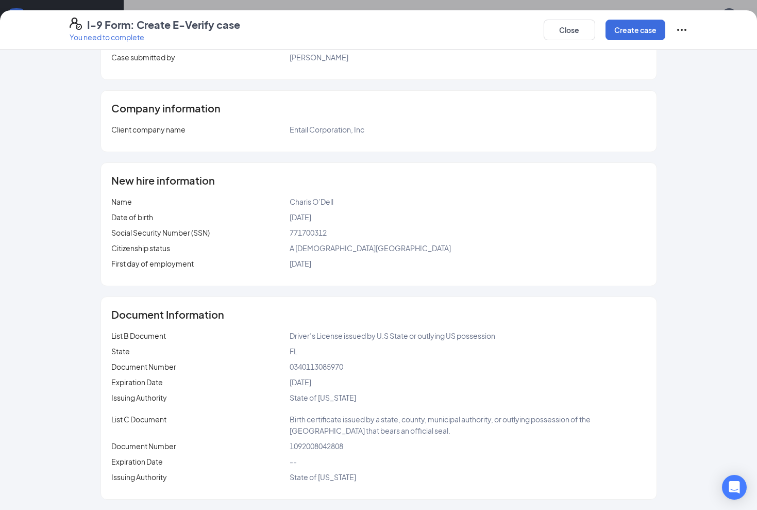
scroll to position [138, 0]
click at [650, 30] on button "Create case" at bounding box center [636, 30] width 60 height 21
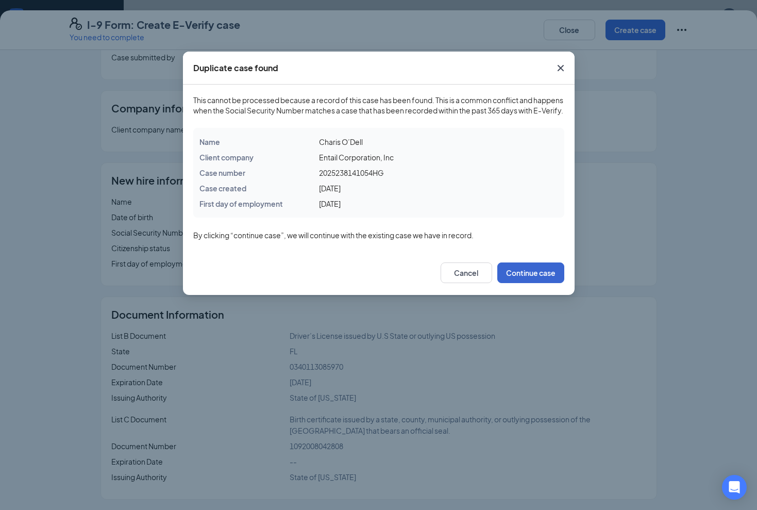
click at [540, 280] on button "Continue case" at bounding box center [530, 272] width 67 height 21
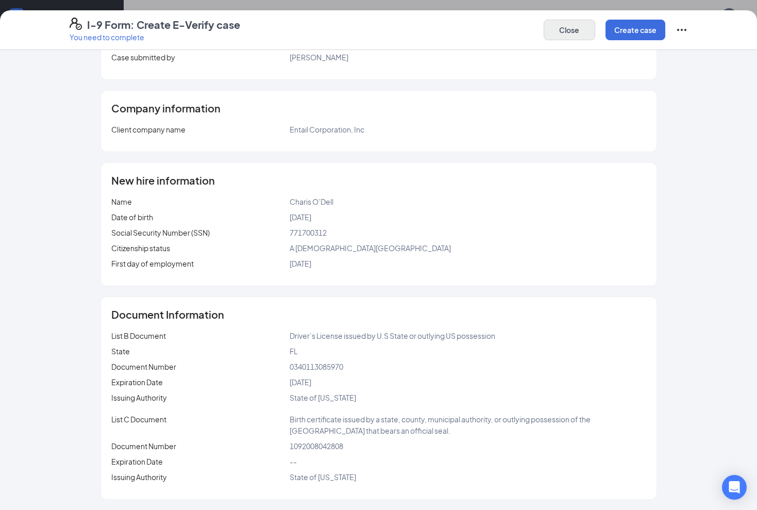
click at [567, 36] on button "Close" at bounding box center [570, 30] width 52 height 21
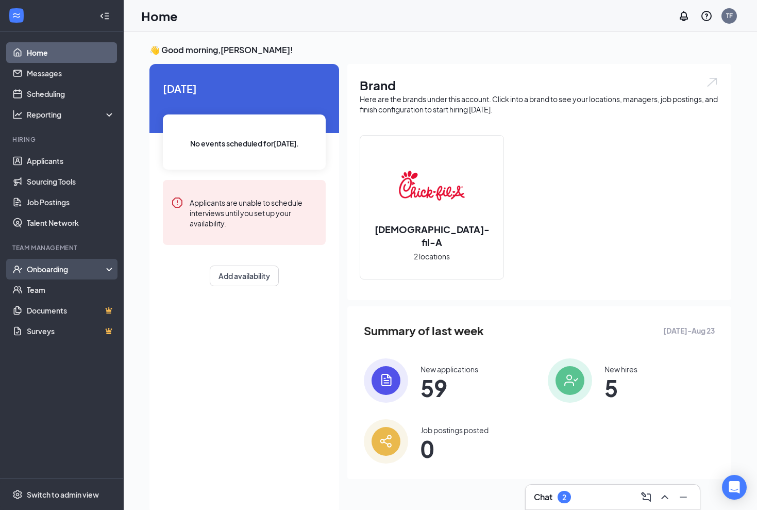
click at [45, 268] on div "Onboarding" at bounding box center [66, 269] width 79 height 10
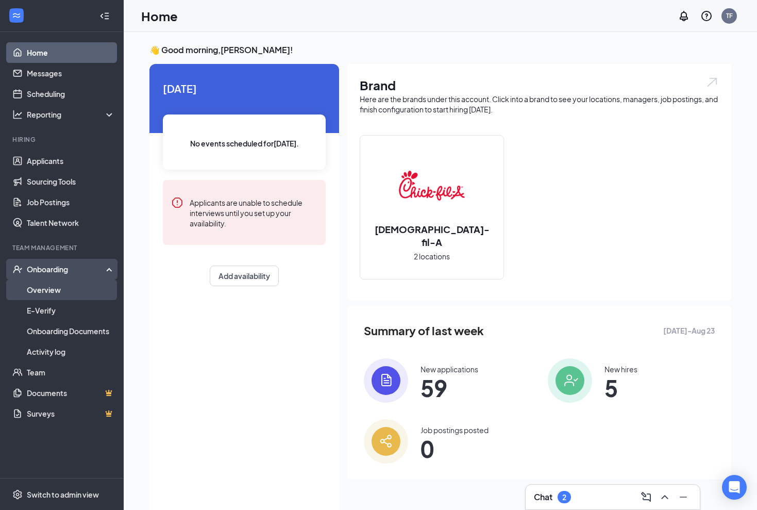
click at [47, 290] on link "Overview" at bounding box center [71, 289] width 88 height 21
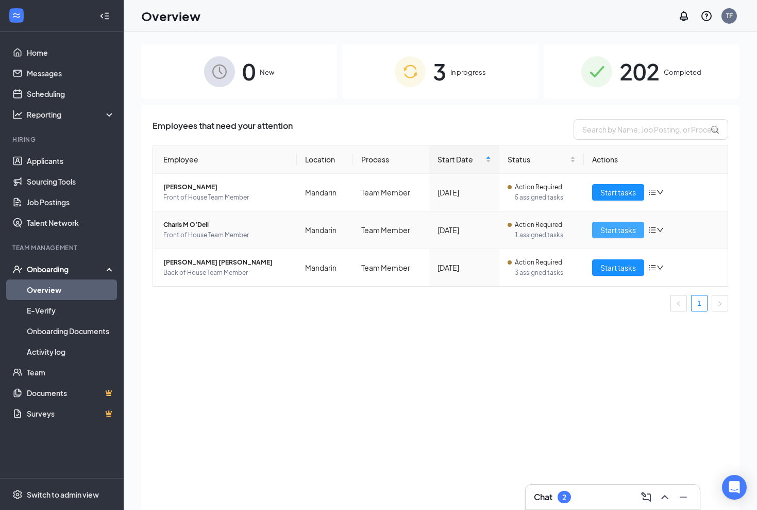
click at [617, 228] on span "Start tasks" at bounding box center [618, 229] width 36 height 11
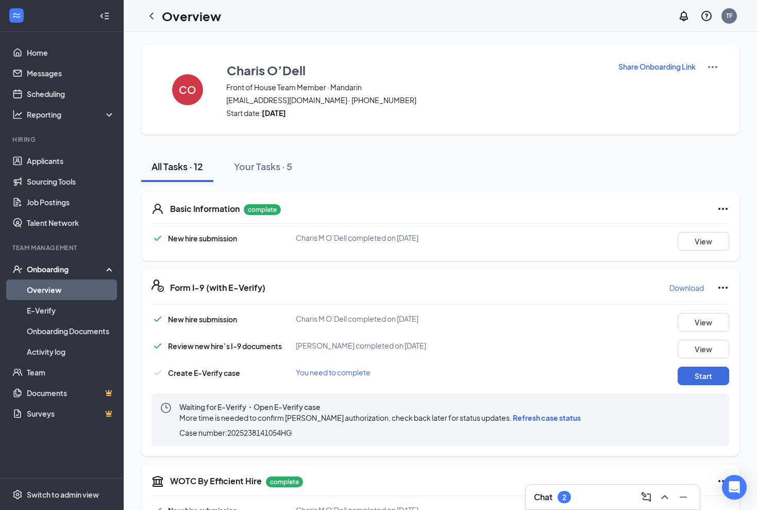
click at [555, 418] on span "Refresh case status" at bounding box center [547, 417] width 68 height 9
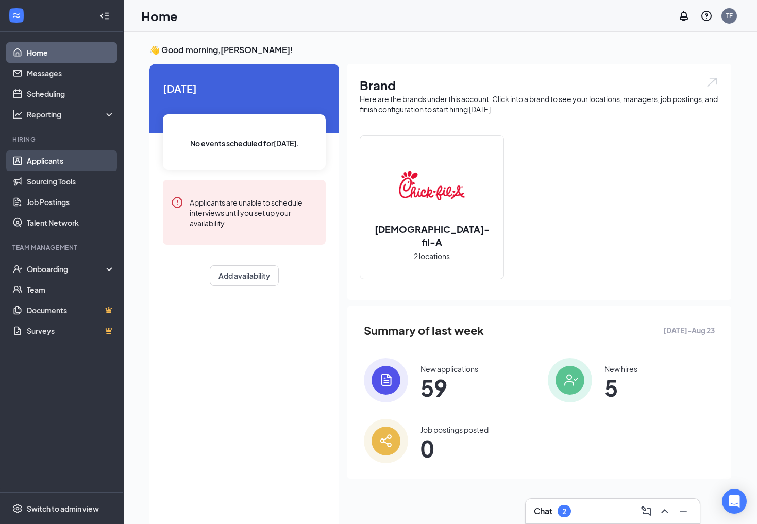
click at [48, 161] on link "Applicants" at bounding box center [71, 160] width 88 height 21
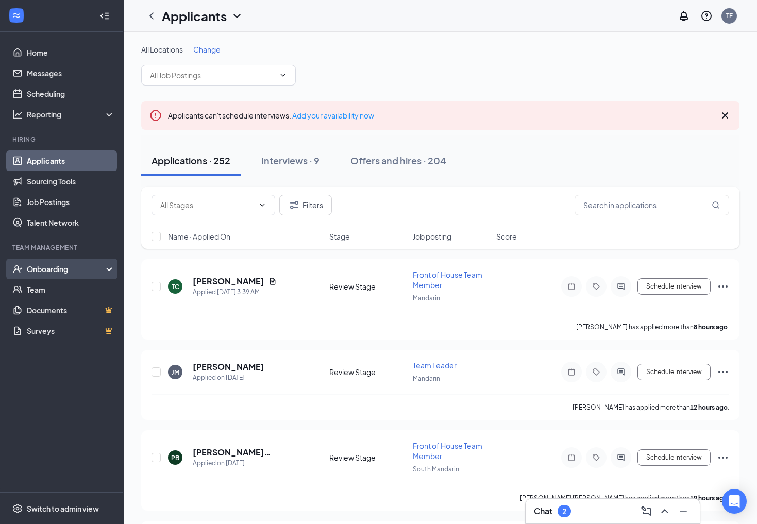
click at [59, 272] on div "Onboarding" at bounding box center [66, 269] width 79 height 10
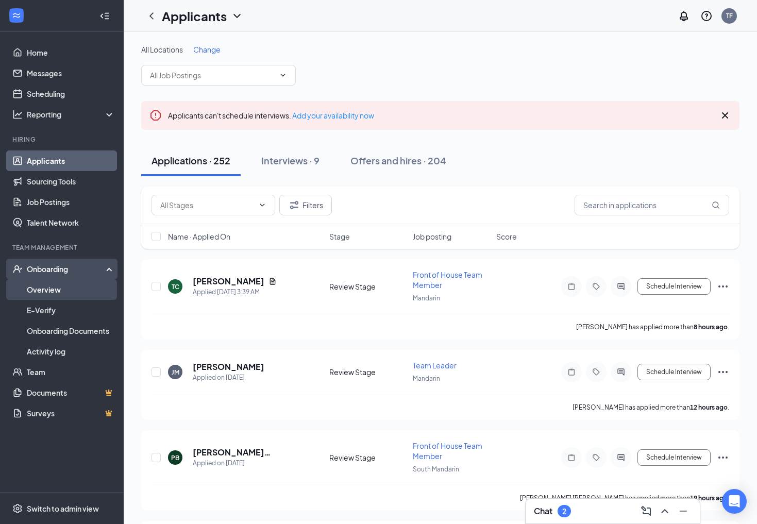
click at [58, 292] on link "Overview" at bounding box center [71, 289] width 88 height 21
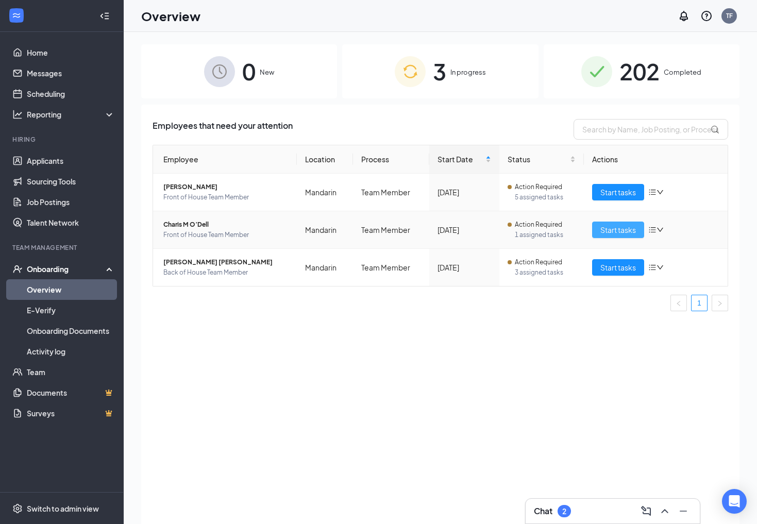
click at [619, 232] on span "Start tasks" at bounding box center [618, 229] width 36 height 11
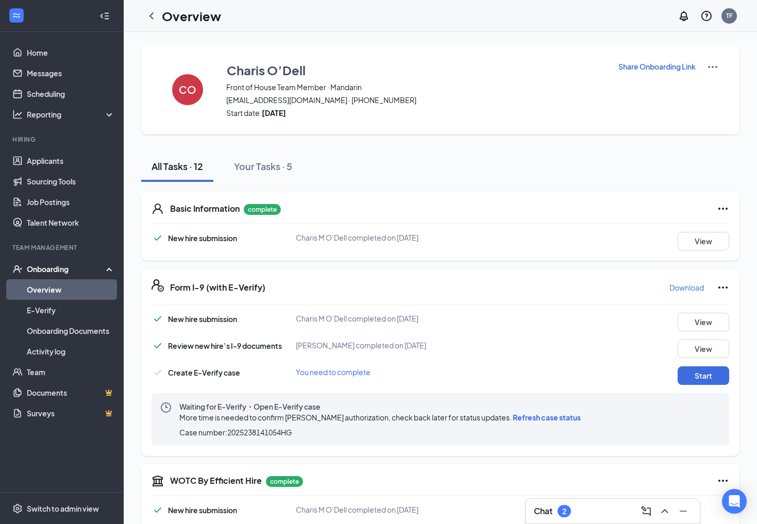
click at [532, 417] on span "Refresh case status" at bounding box center [547, 417] width 68 height 9
click at [713, 237] on button "View" at bounding box center [704, 241] width 52 height 19
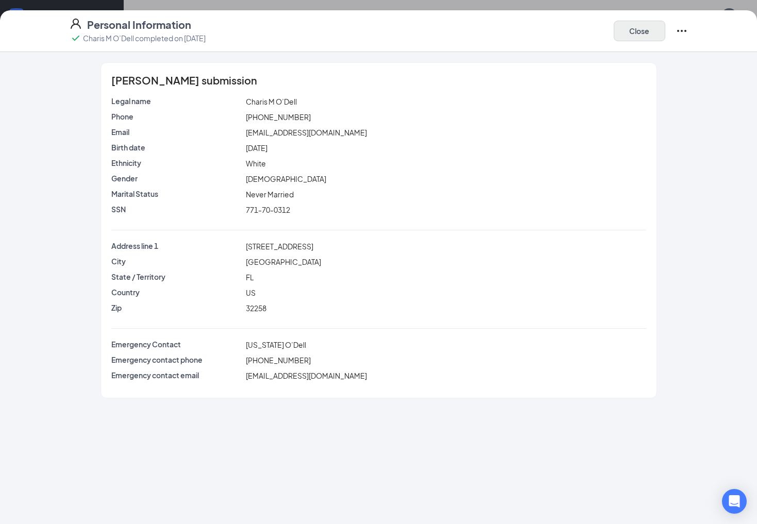
click at [647, 24] on button "Close" at bounding box center [640, 31] width 52 height 21
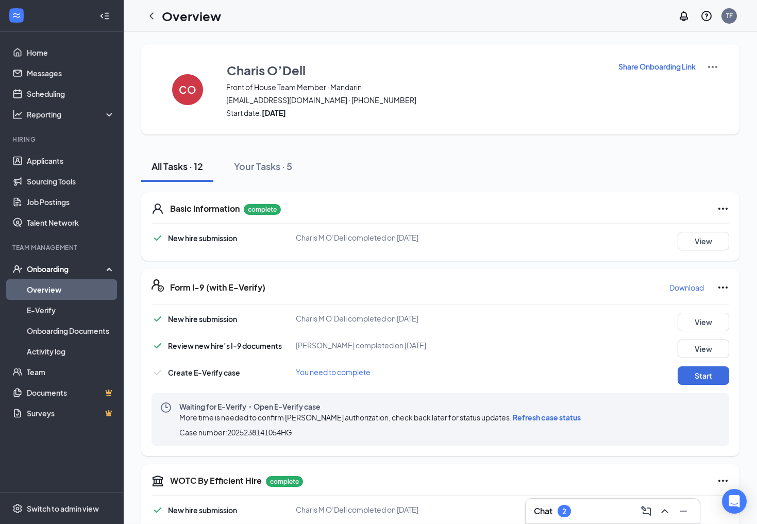
scroll to position [182, 0]
